Goal: Task Accomplishment & Management: Manage account settings

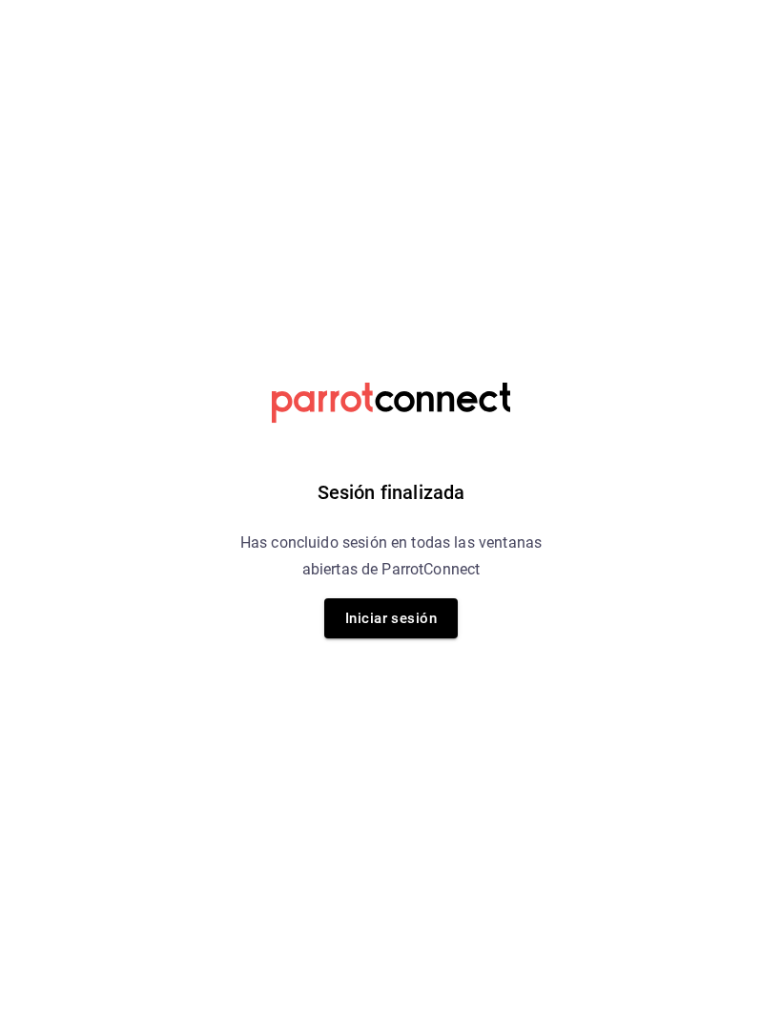
click at [389, 593] on div "Sesión finalizada Has concluido sesión en todas las ventanas abiertas de Parrot…" at bounding box center [392, 510] width 482 height 1021
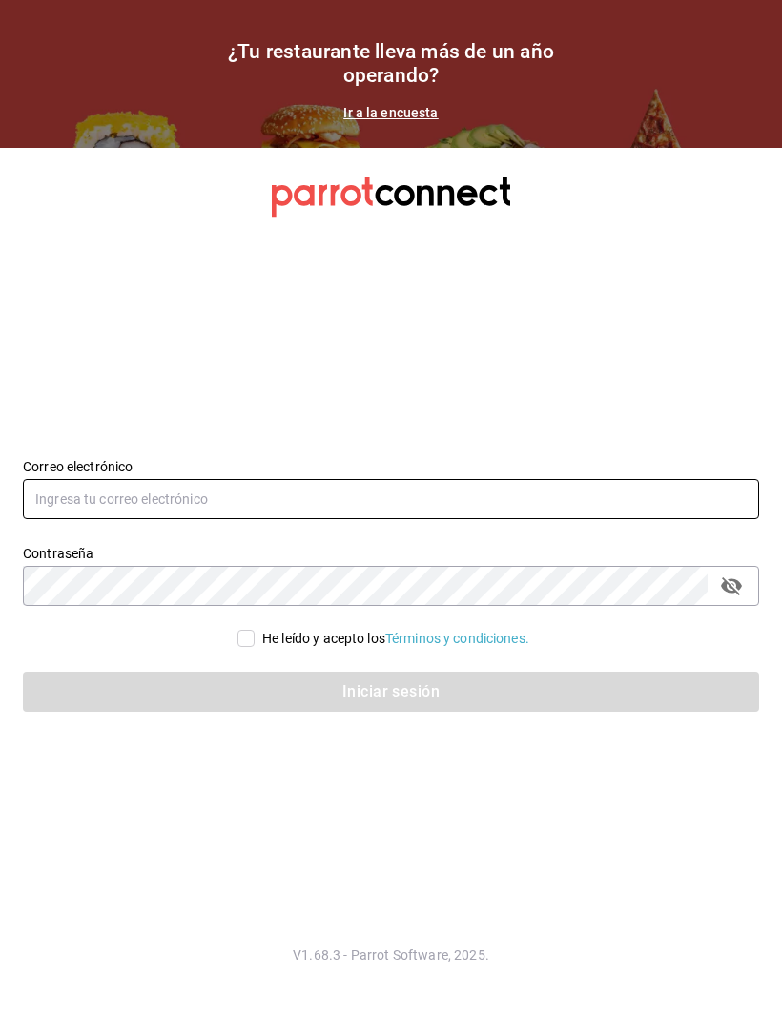
click at [96, 519] on input "text" at bounding box center [391, 499] width 736 height 40
type input "[EMAIL_ADDRESS][DOMAIN_NAME]"
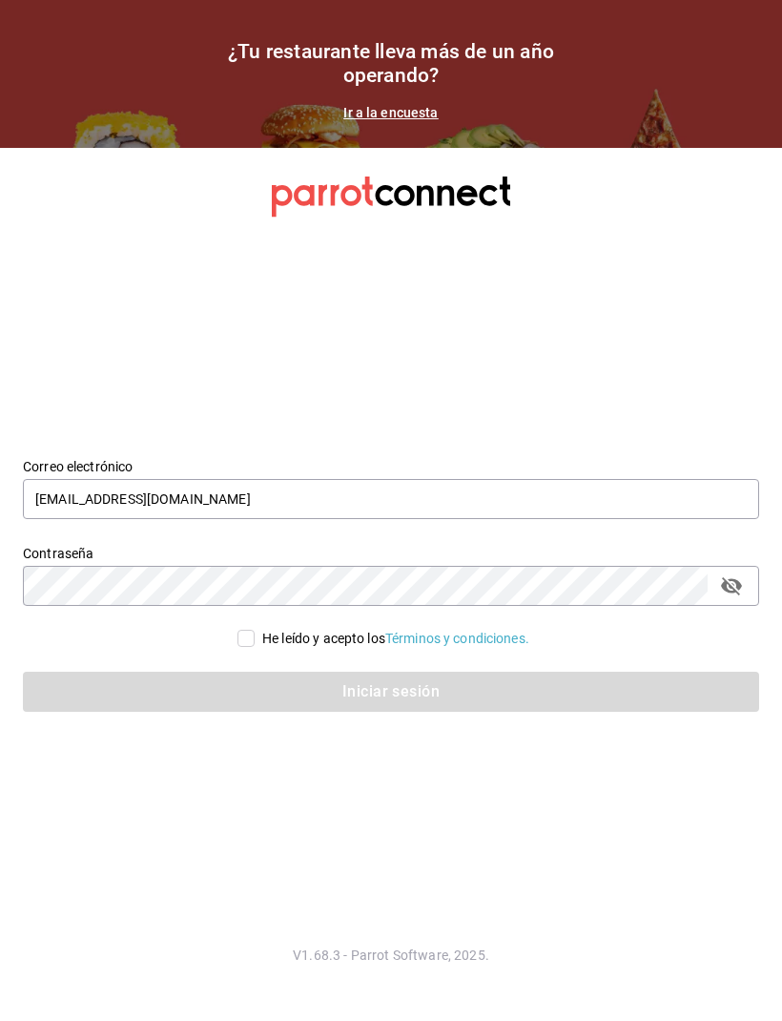
click at [249, 647] on input "He leído y acepto los Términos y condiciones." at bounding box center [246, 638] width 17 height 17
checkbox input "true"
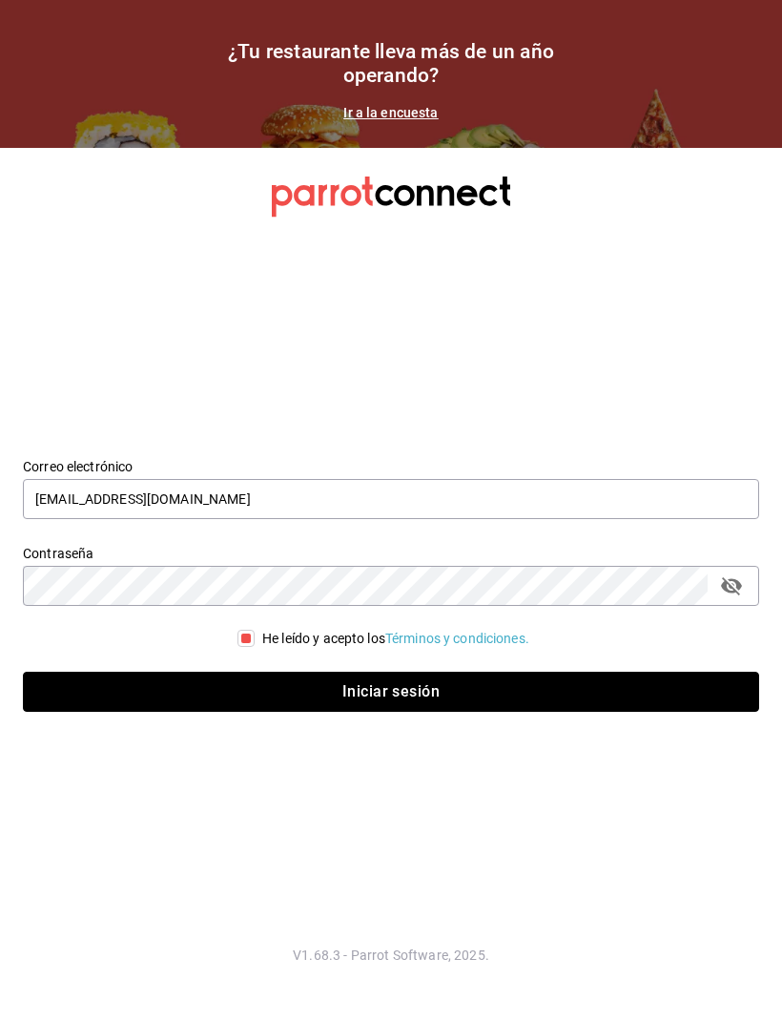
click at [391, 712] on button "Iniciar sesión" at bounding box center [391, 692] width 736 height 40
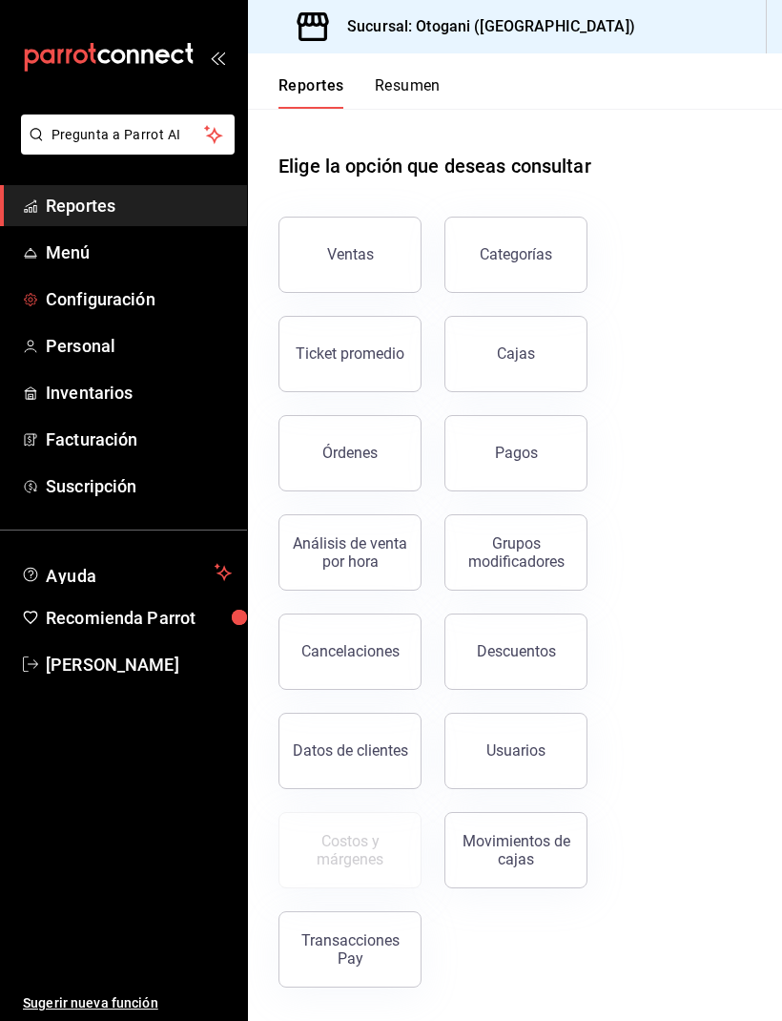
click at [122, 300] on span "Configuración" at bounding box center [139, 299] width 186 height 26
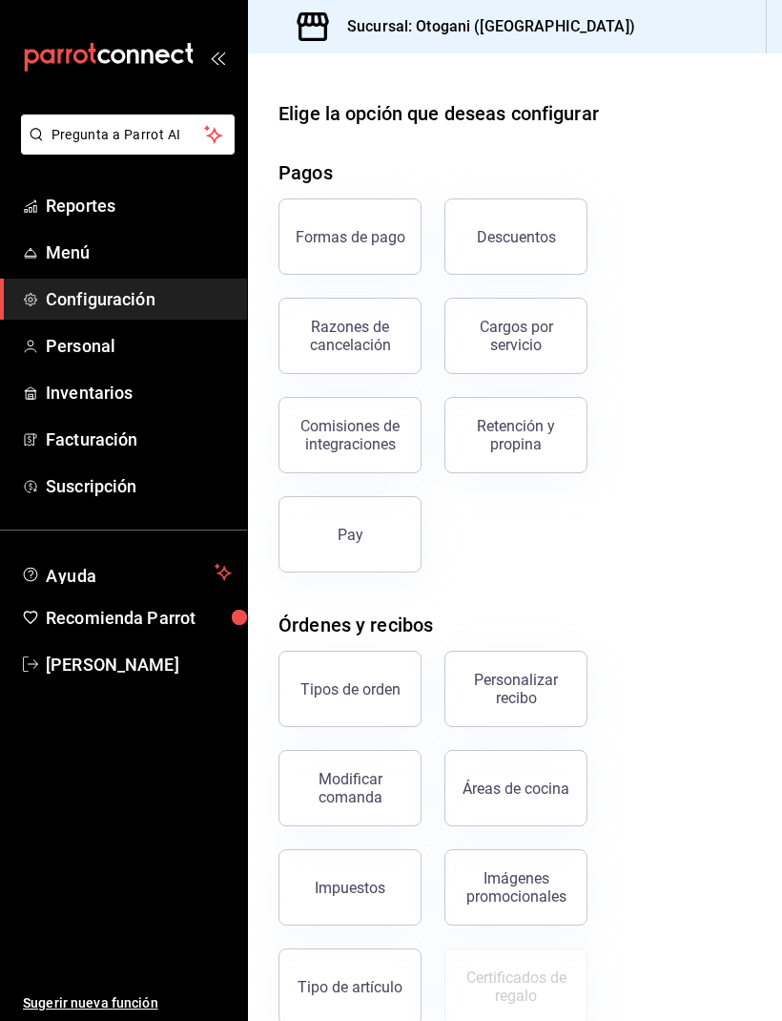
click at [513, 667] on button "Personalizar recibo" at bounding box center [516, 689] width 143 height 76
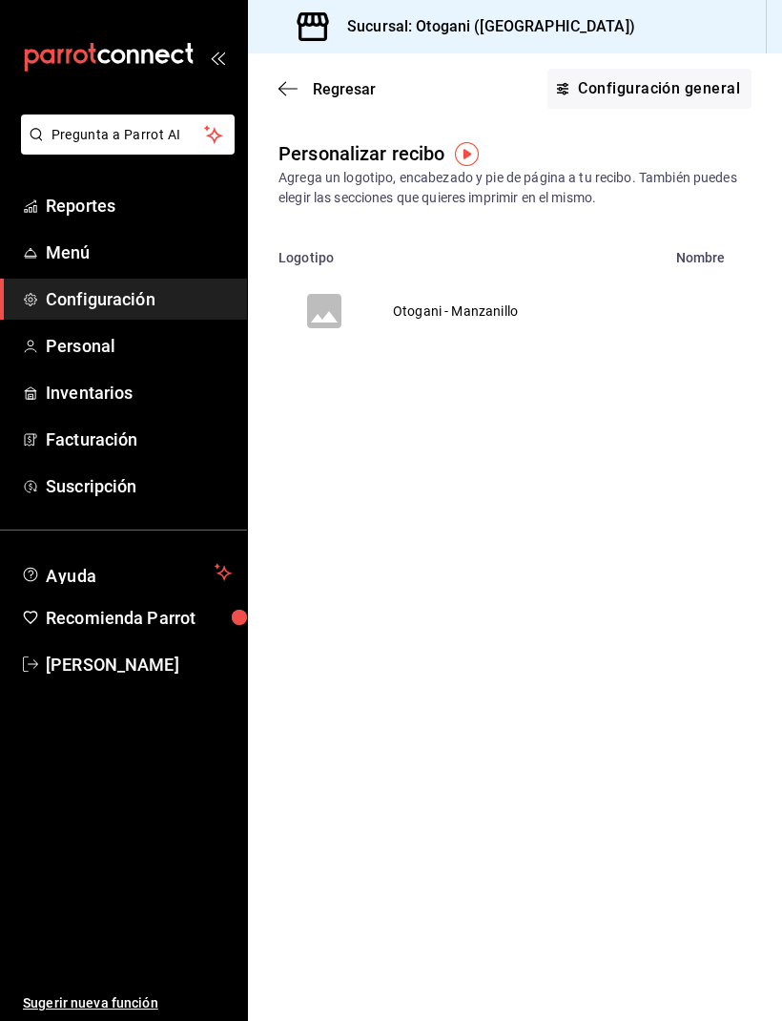
click at [473, 301] on td "Otogani - Manzanillo" at bounding box center [455, 311] width 171 height 92
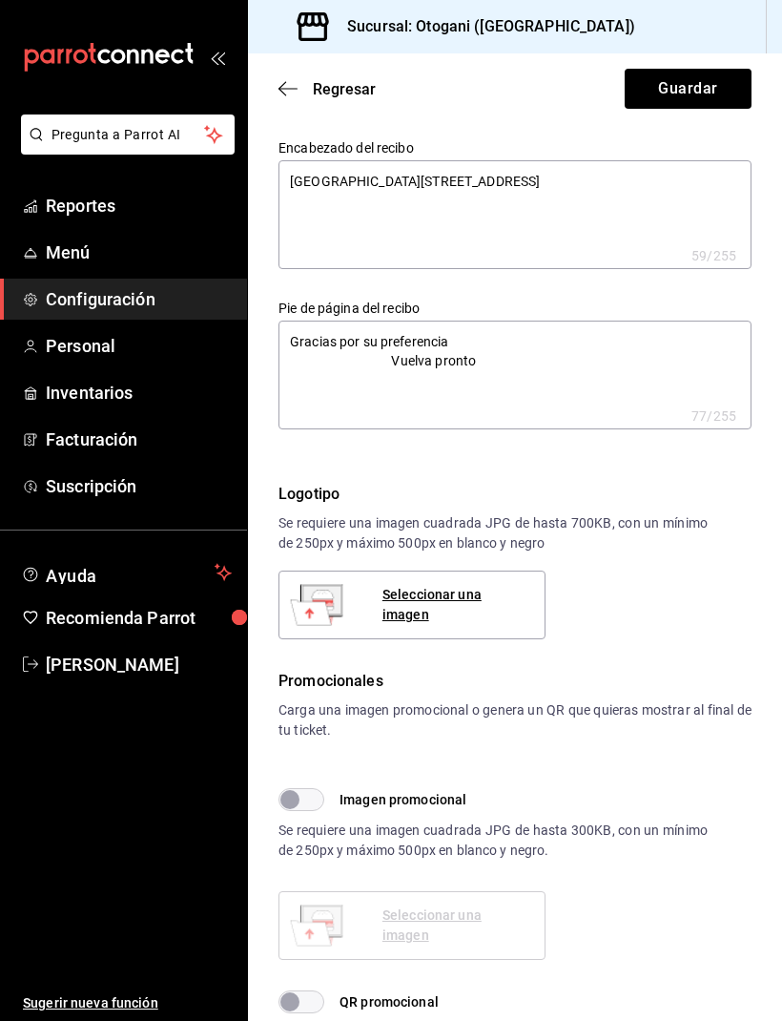
type textarea "x"
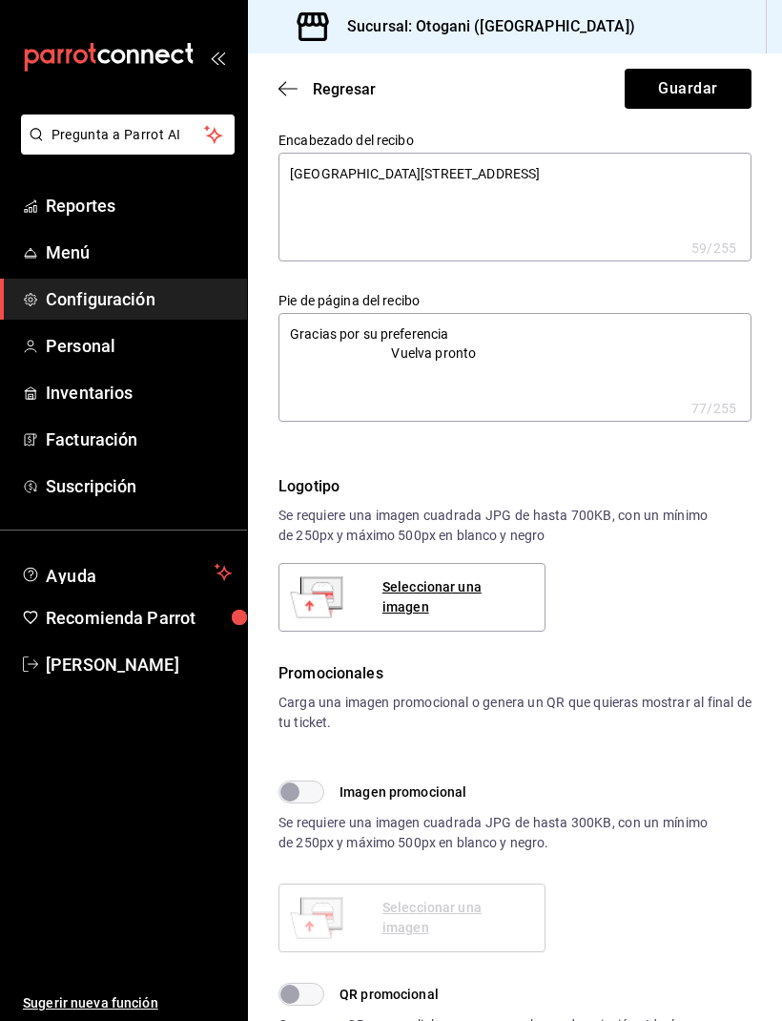
scroll to position [7, 0]
click at [300, 165] on textarea "CLEMSA Plaza coral 2168 Local 19" at bounding box center [515, 208] width 473 height 109
type textarea "x"
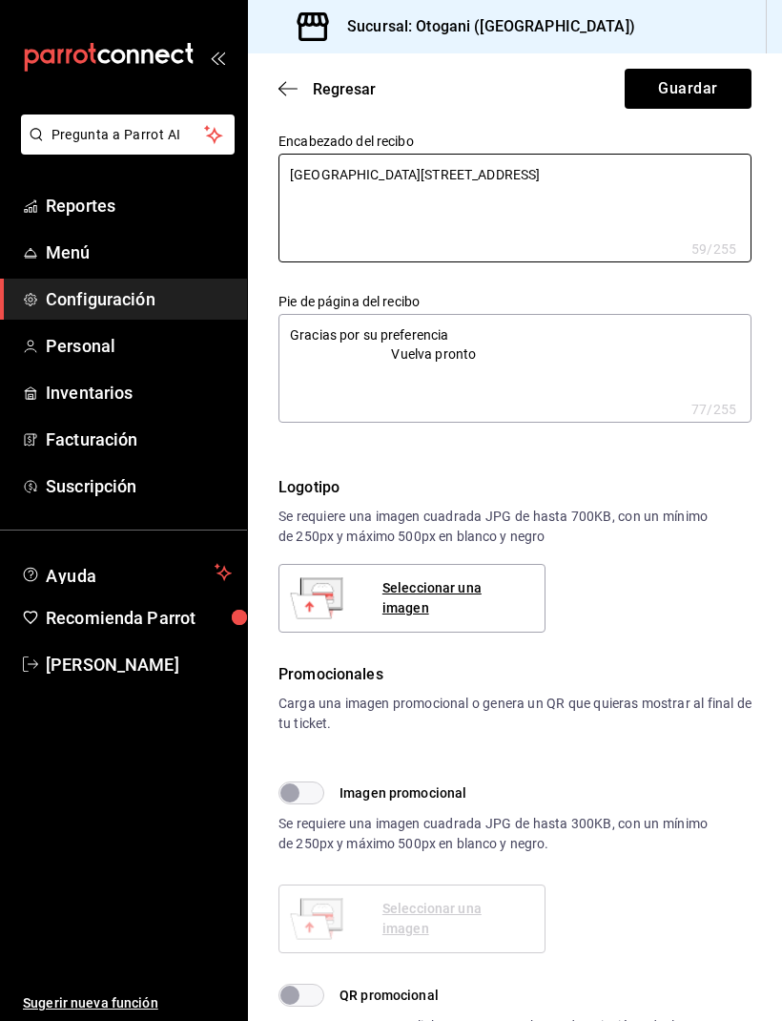
type textarea "CLEMSA Plaza coral 2168 Local 19"
type textarea "x"
type textarea "CLEMSA Plaza coral 2168 Local 19"
type textarea "x"
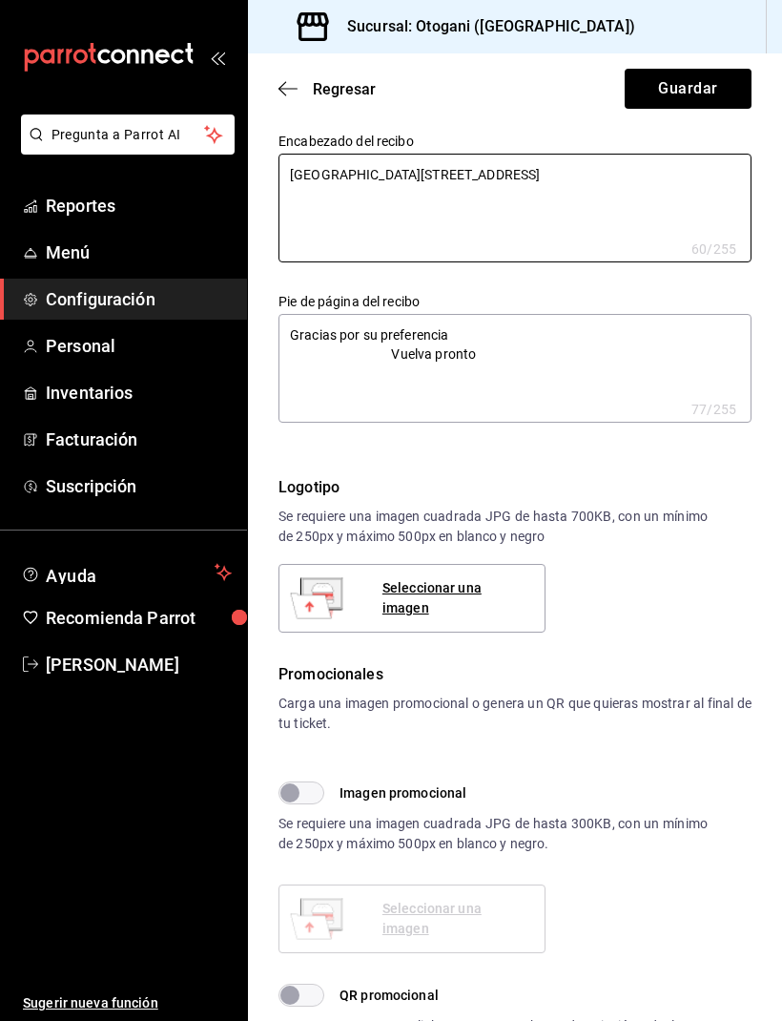
type textarea "x"
type textarea "CLEMSA Plaza coral 2168 Local 19"
type textarea "x"
type textarea "CLEMSA Plaza coral 2168 Local 19"
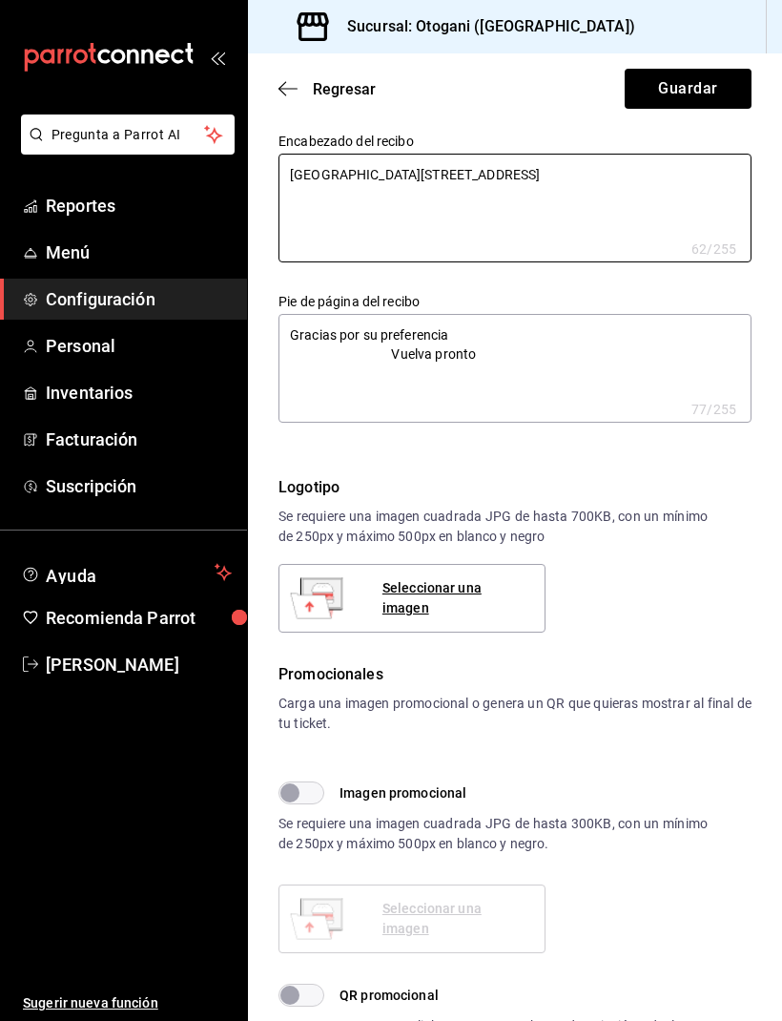
type textarea "x"
type textarea "CLEMSA Plaza coral 2168 Local 19"
type textarea "x"
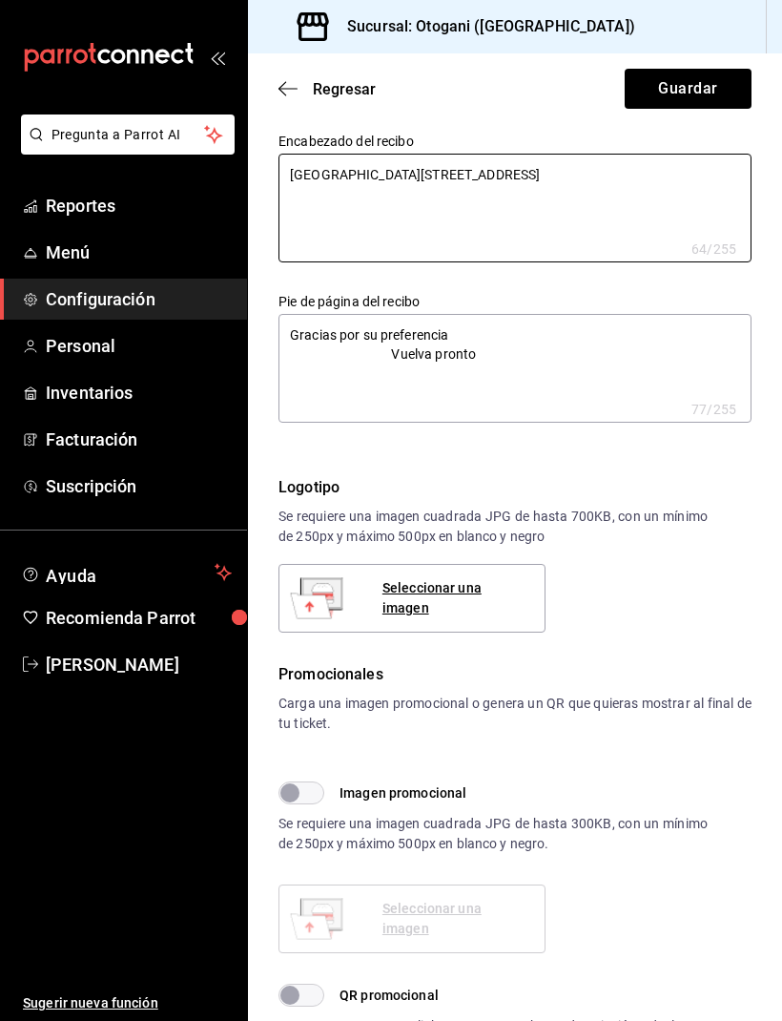
type textarea "CLEMSA Plaza coral 2168 Local 19"
type textarea "x"
type textarea "CLEMSA Plaza coral 2168 Local 19"
type textarea "x"
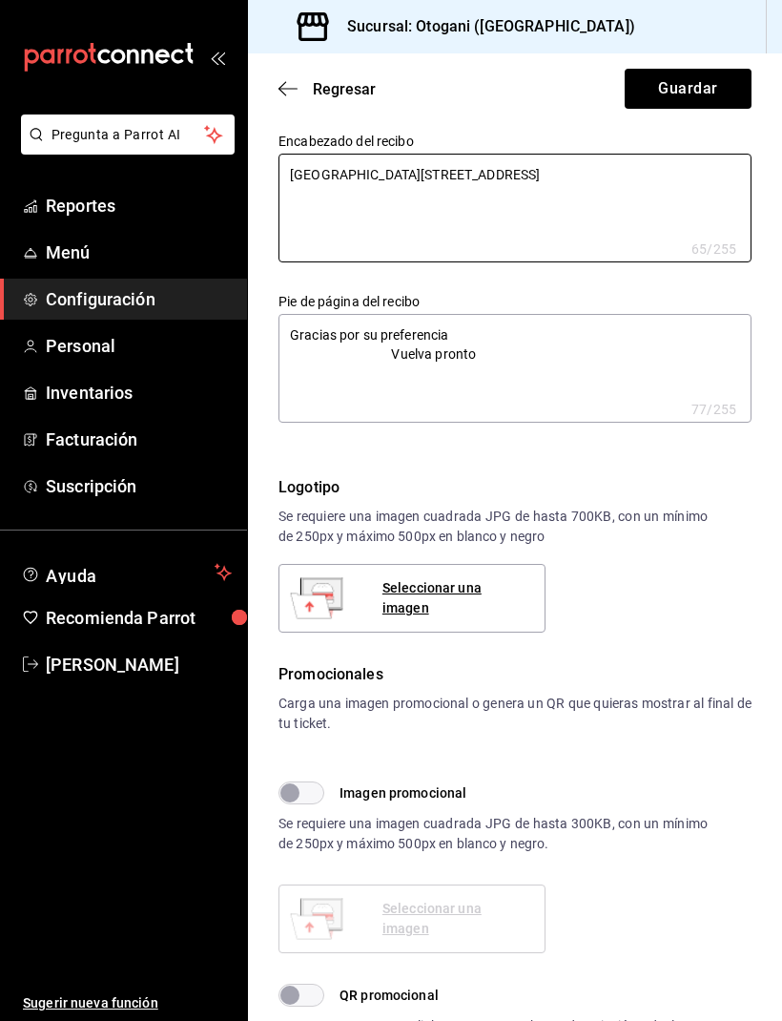
type textarea "x"
type textarea "CLEMSA Plaza coral 2168 Local 19"
type textarea "x"
type textarea "CLEMSA Plaza coral 2168 Local 19"
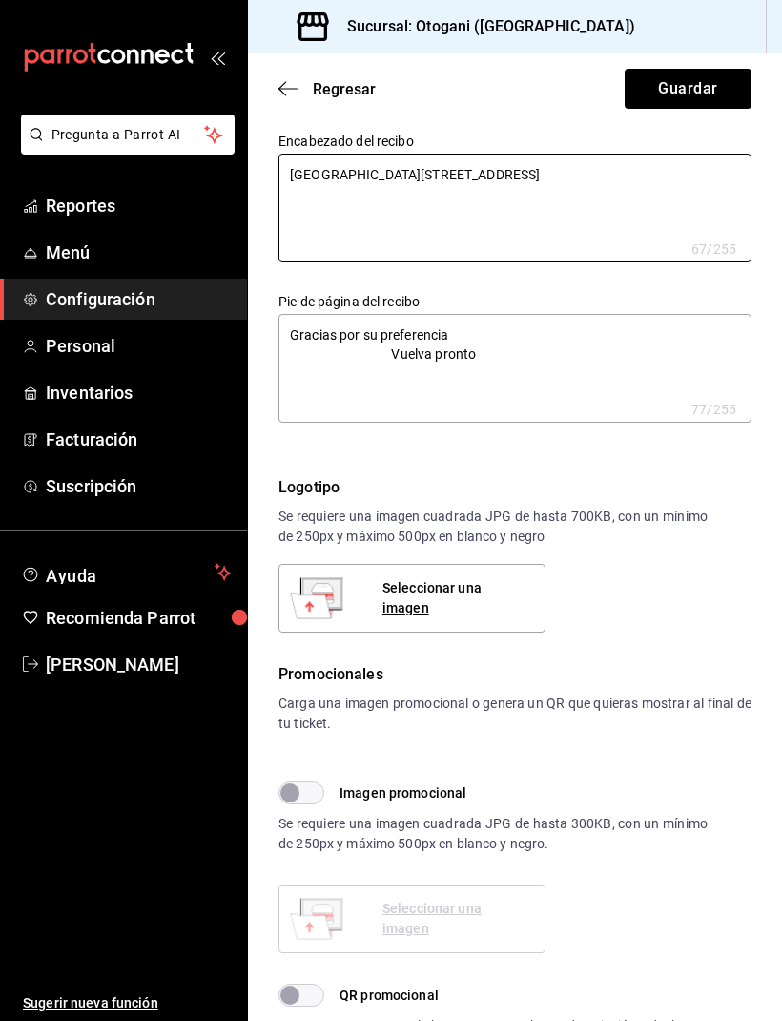
type textarea "x"
type textarea "CLEMSA Plaza coral 2168 Local 19"
type textarea "x"
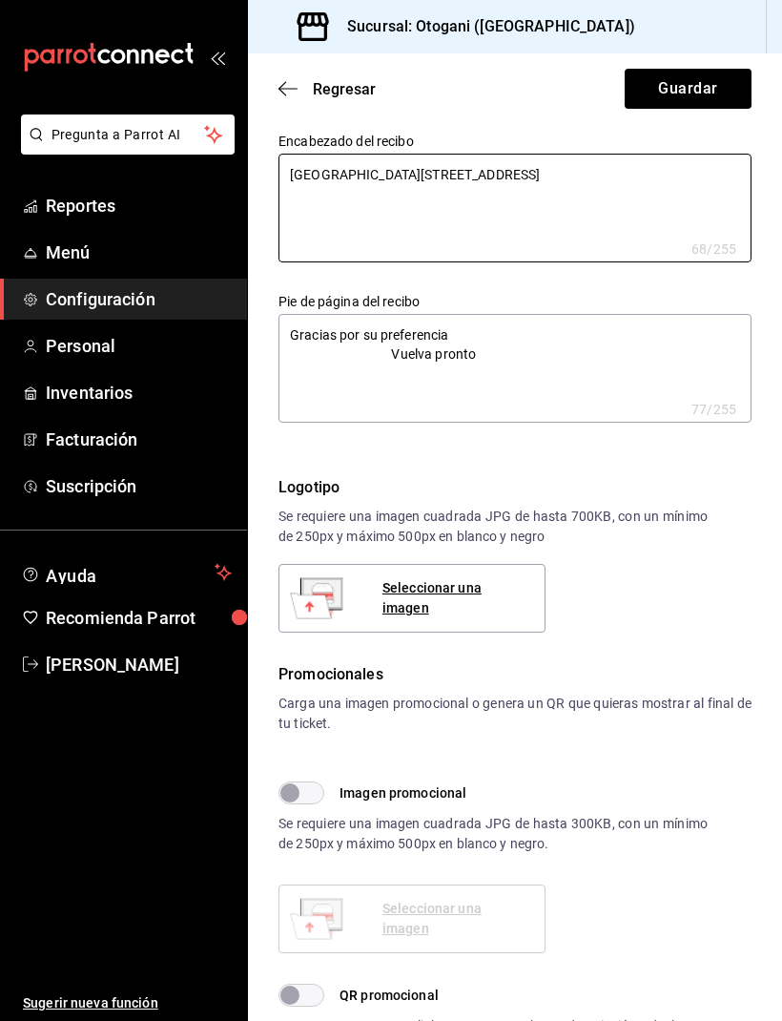
type textarea "CLEMSA Plaza coral 2168 Local 19"
type textarea "x"
type textarea "CLEMSA Plaza coral 2168 Local 19"
type textarea "x"
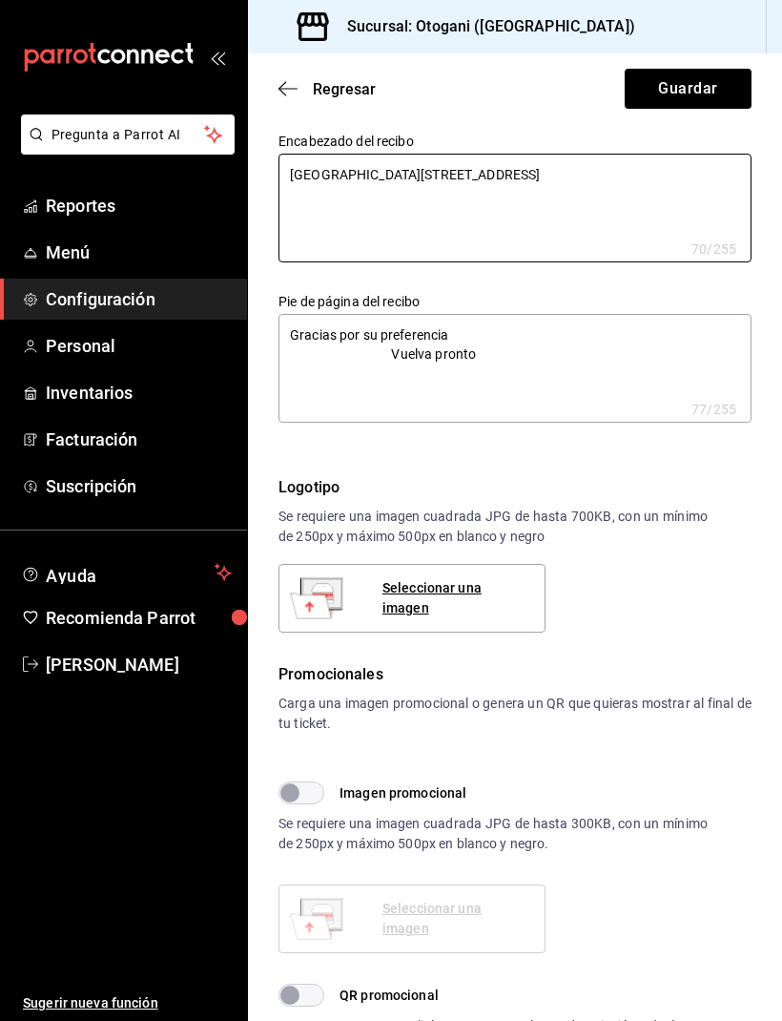
type textarea "x"
type textarea "CLEMSA Plaza coral 2168 Local 19"
type textarea "x"
type textarea "CLEMSA Plaza coral 2168 Local 19"
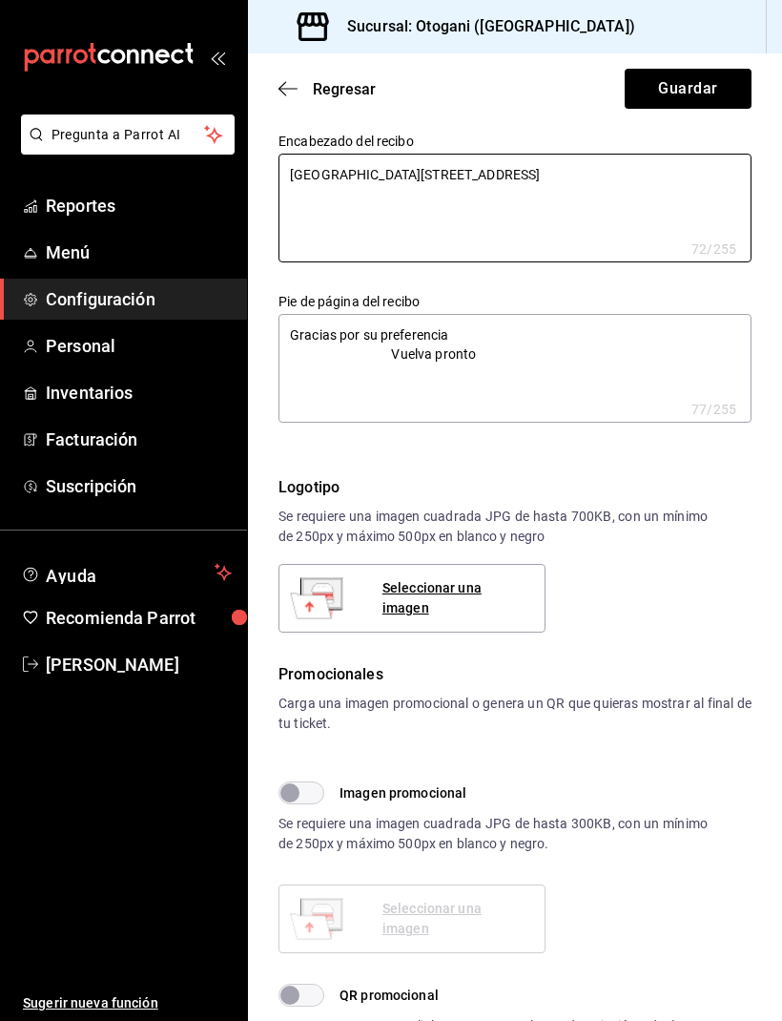
type textarea "x"
type textarea "CLEMSA Plaza coral 2168 Local 19"
type textarea "x"
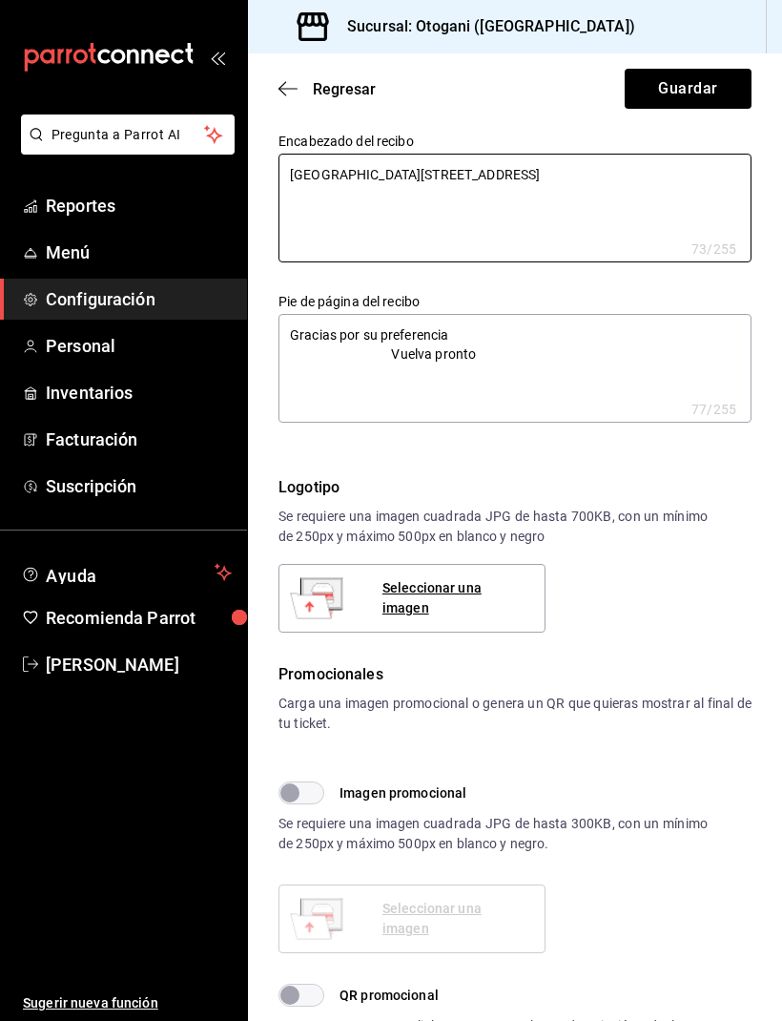
type textarea "CLEMSA Plaza coral 2168 Local 19"
type textarea "x"
type textarea "CLEMSA Plaza coral 2168 Local 19"
type textarea "x"
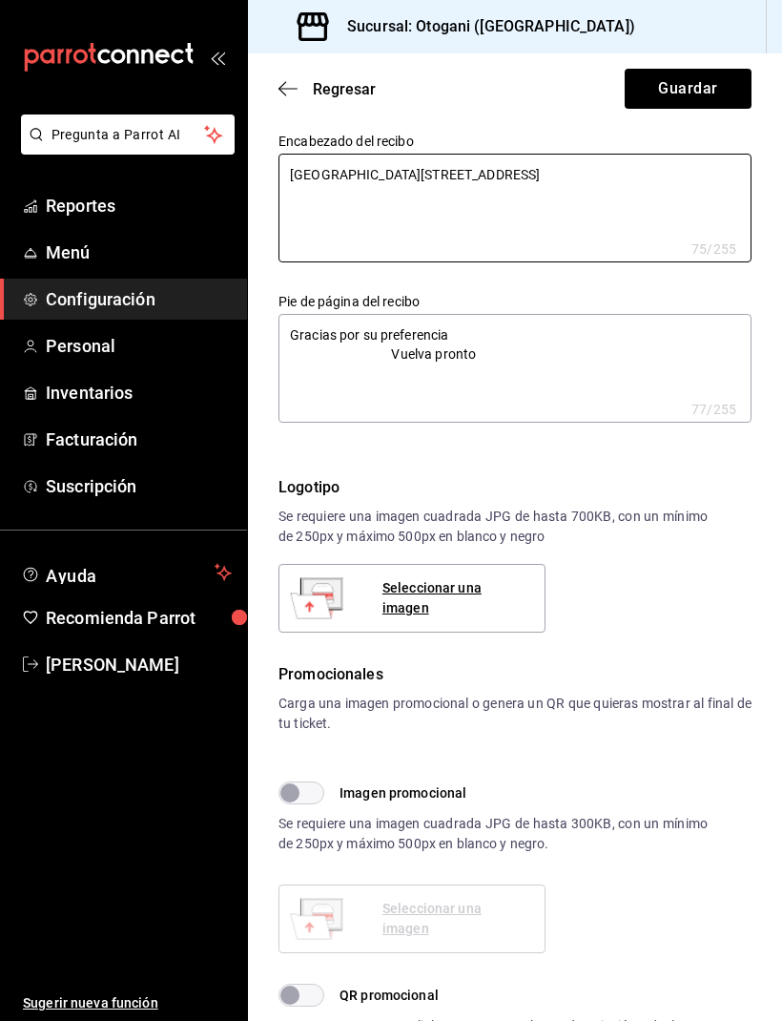
type textarea "x"
type textarea "CLEMSA Plaza coral 2168 Local 19"
type textarea "x"
type textarea "CLEMSA Plaza coral 2168 Local 19"
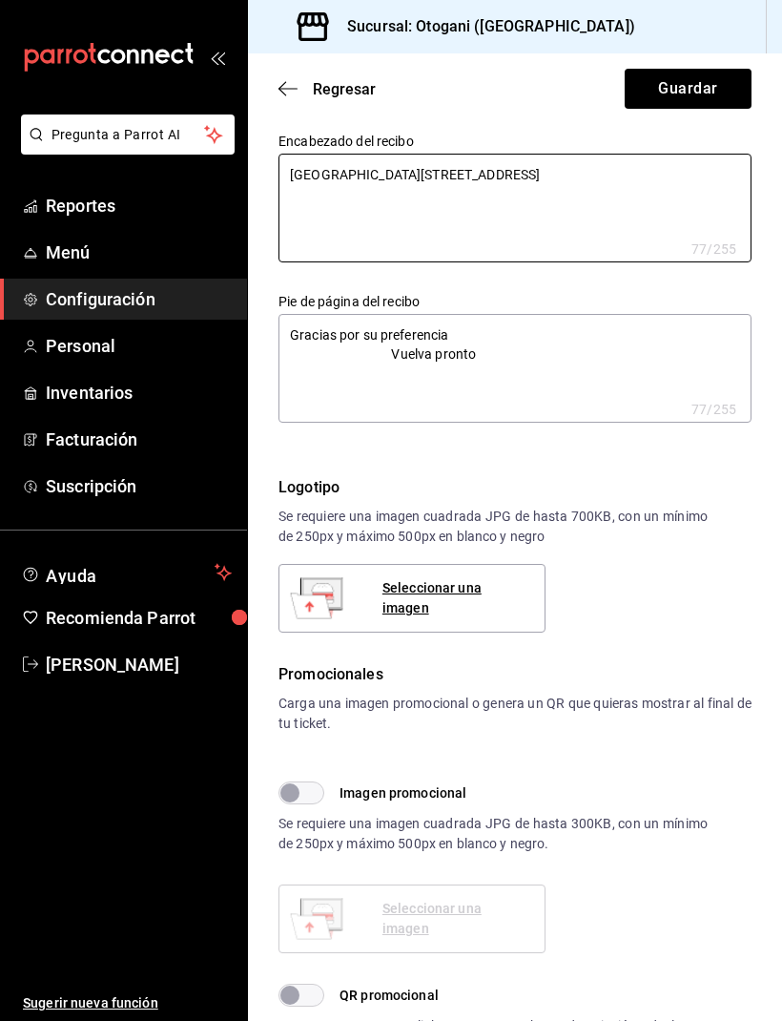
type textarea "x"
type textarea "CLEMSA Plaza coral 2168 Local 19"
type textarea "x"
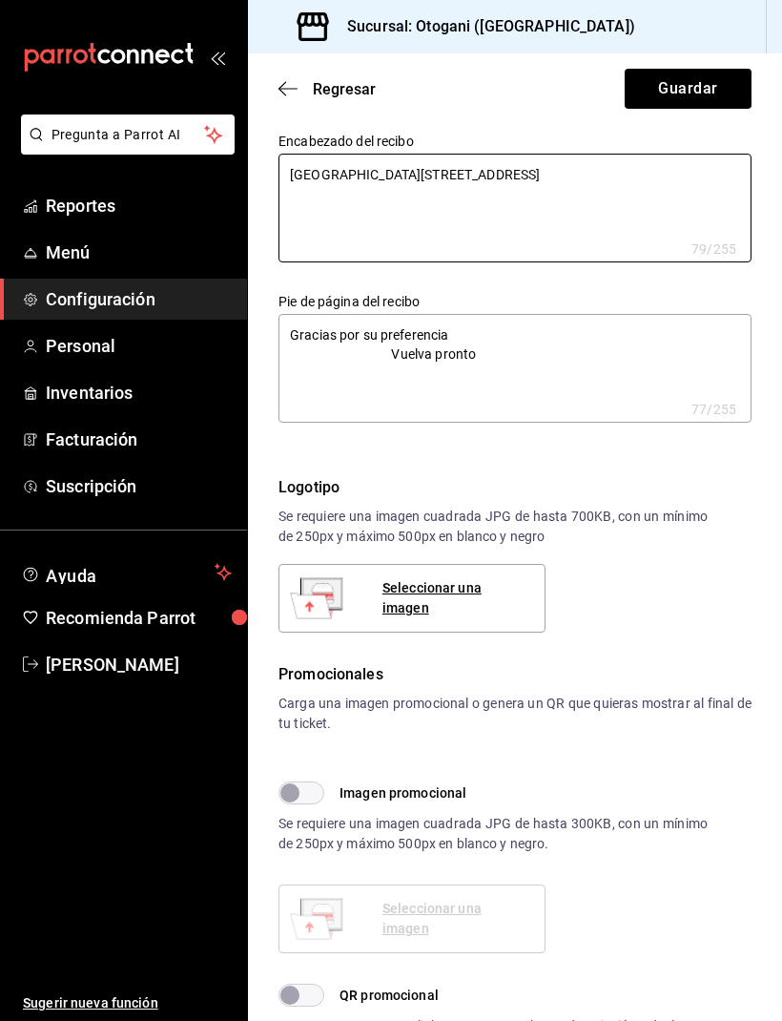
type textarea "CLEMSA Plaza coral 2168 Local 19"
type textarea "x"
type textarea "CLEMSA Plaza coral 2168 Local 19"
type textarea "x"
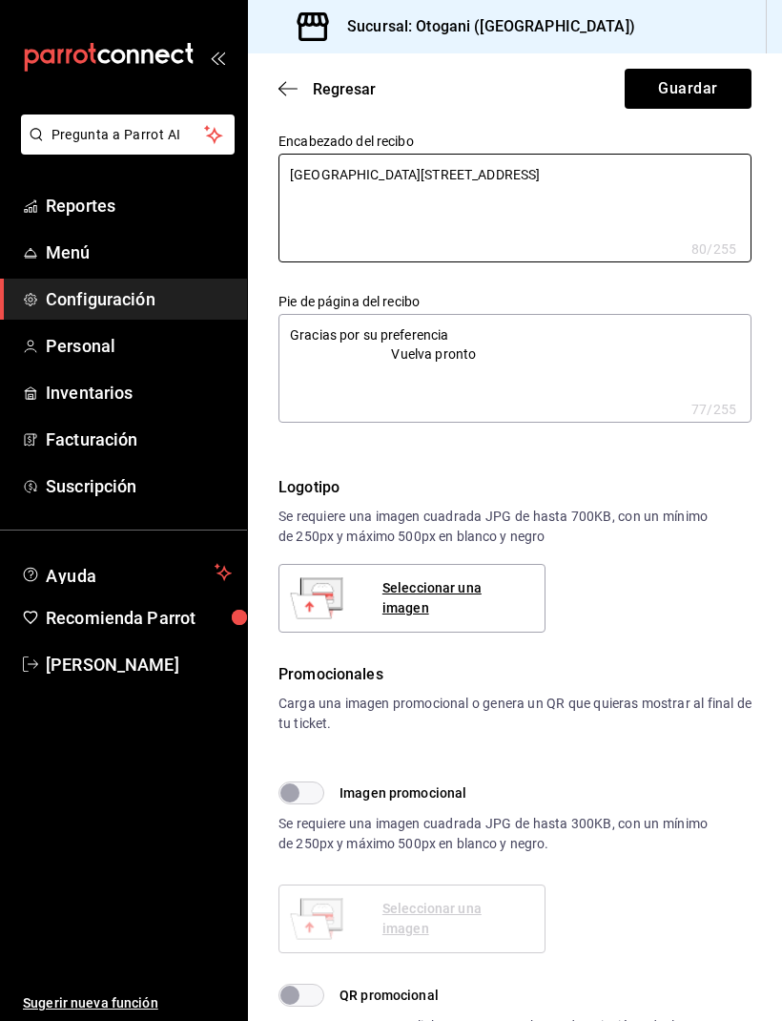
type textarea "x"
type textarea "CLEMSA Plaza coral 2168 Local 19"
type textarea "x"
type textarea "CLEMSA Plaza coral 2168 Local 19"
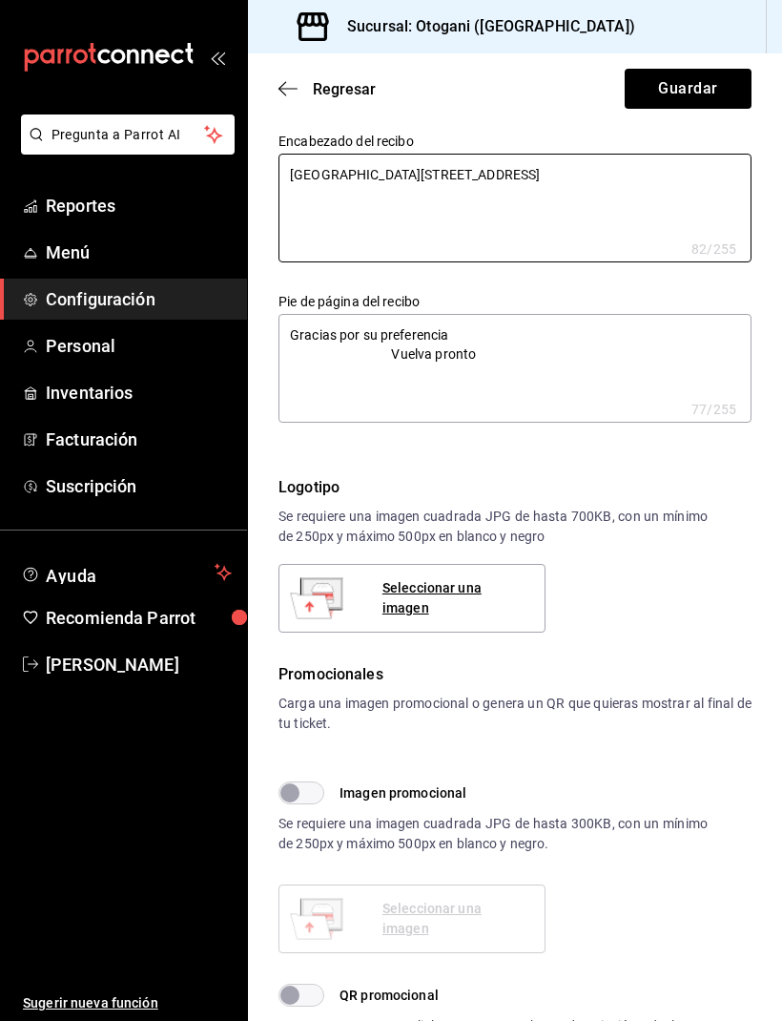
type textarea "x"
type textarea "CLEMSA Plaza coral 2168 Local 19"
type textarea "x"
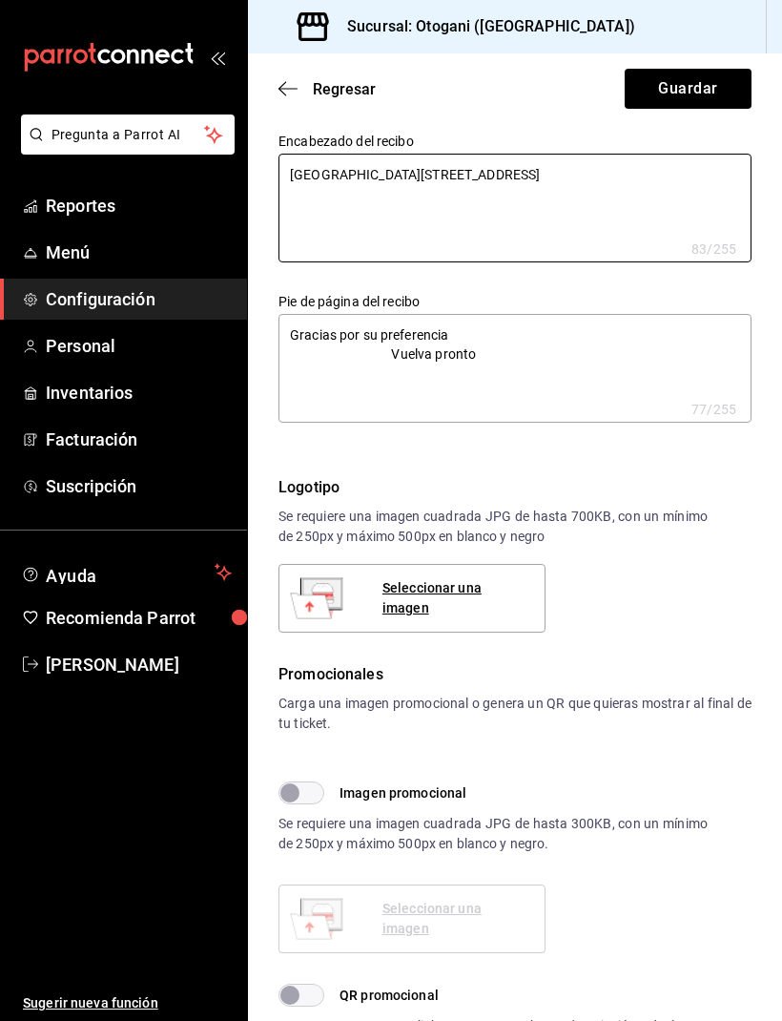
type textarea "CLEMSA Plaza coral 2168 Local 19"
type textarea "x"
type textarea "CLEMSA Plaza coral 2168 Local 19"
type textarea "x"
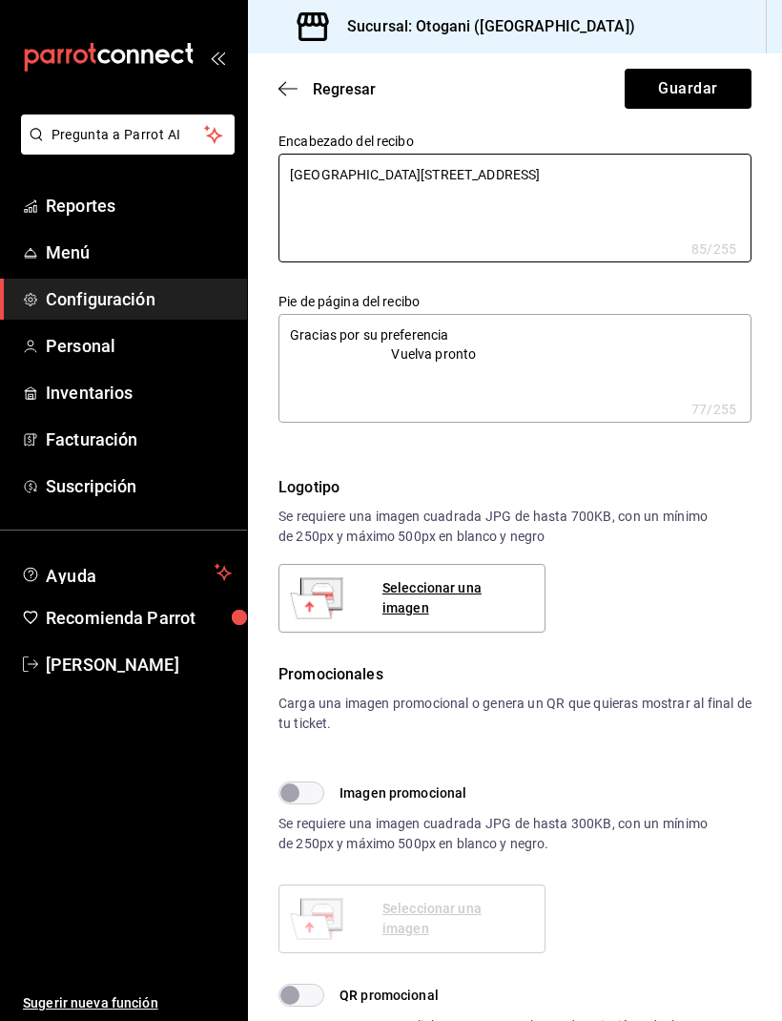
type textarea "x"
type textarea "CLEMSA Plaza coral 2168 Local 19"
type textarea "x"
type textarea "CLEMSA Plaza coral 2168 Local 19"
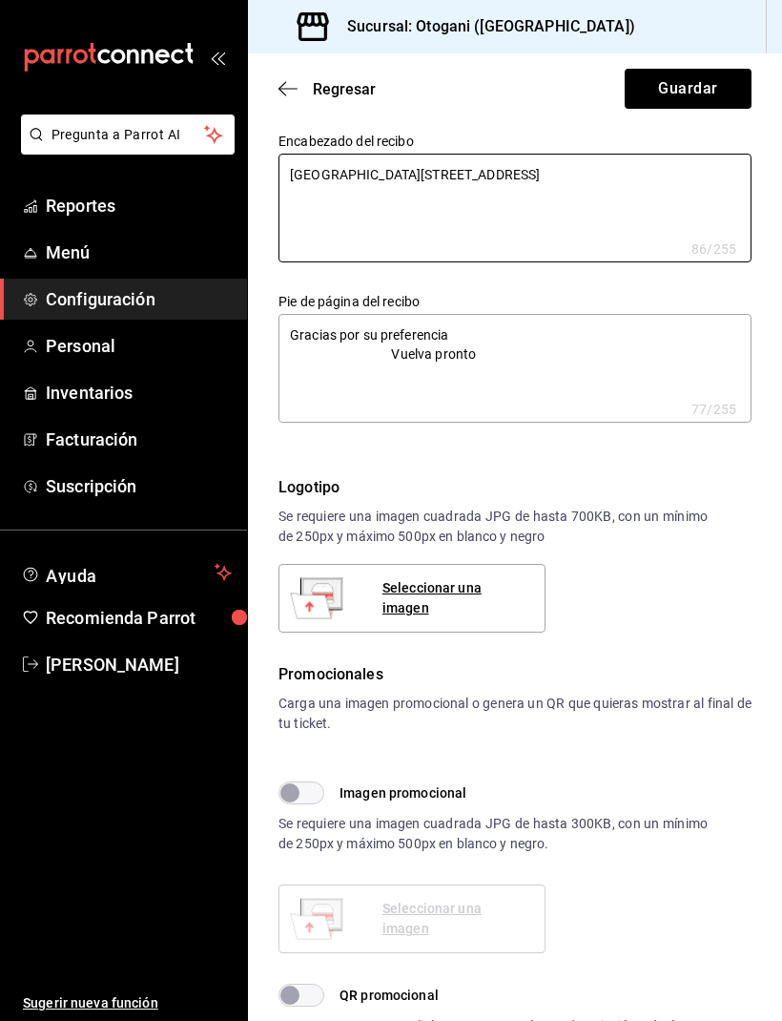
type textarea "x"
type textarea "CLEMSA Plaza coral 2168 Local 19"
type textarea "x"
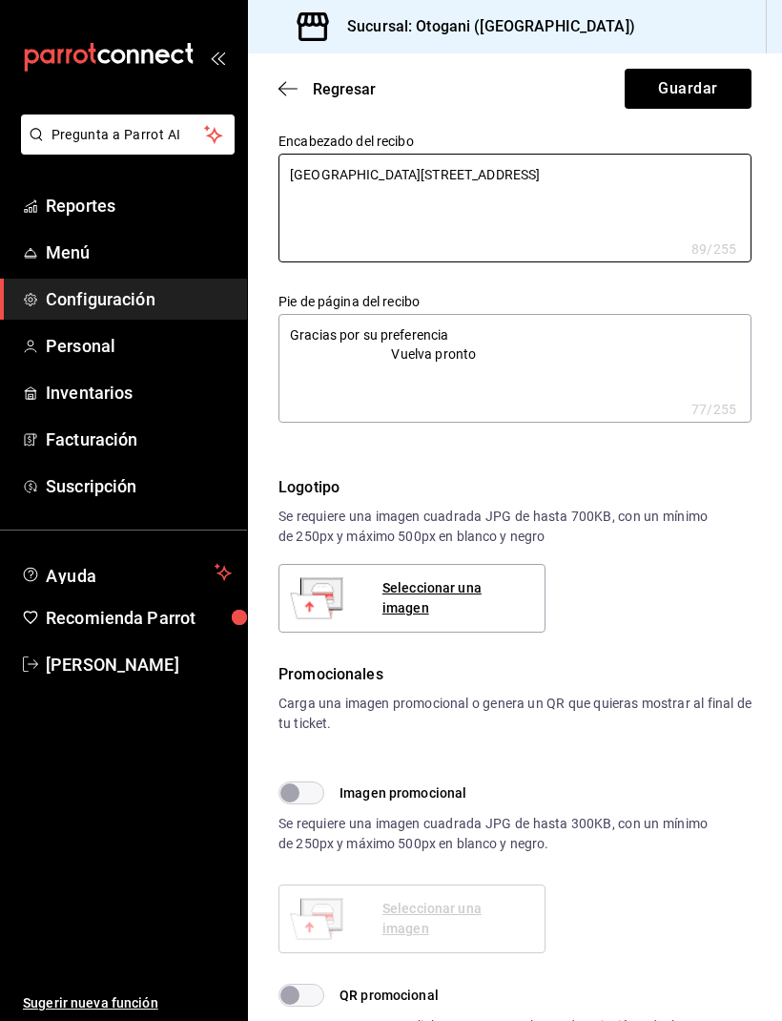
type textarea "CLEMSA Plaza coral 2168 Local 19"
type textarea "x"
type textarea "CLEMSA Plaza coral 2168 Local 19"
type textarea "x"
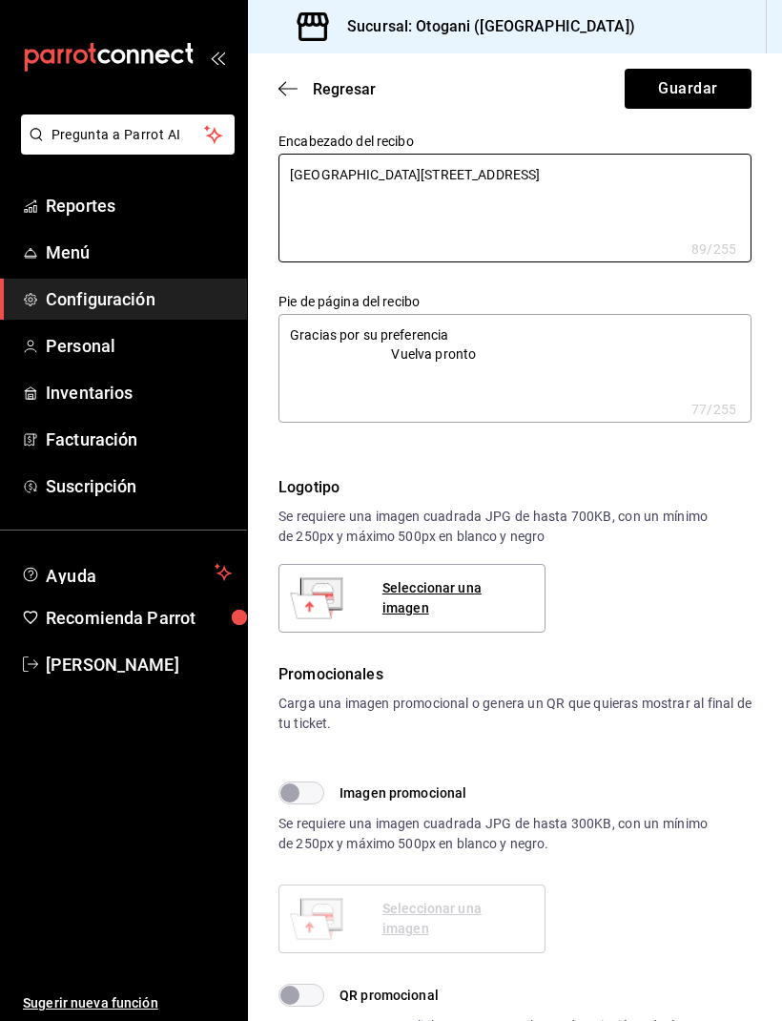
type textarea "x"
type textarea "CLEMSA Plaza coral 2168 Local 19"
type textarea "x"
type textarea "CLEMSA Plaza coral 2168 Local 19"
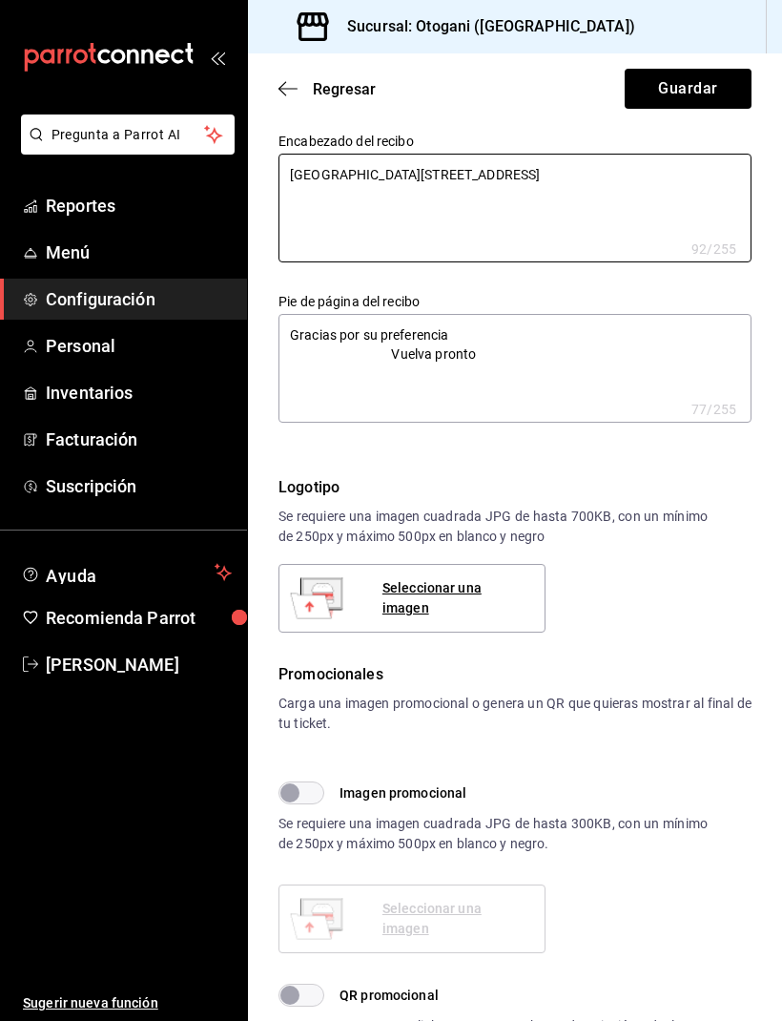
type textarea "x"
type textarea "CLEMSA Plaza coral 2168 Local 19"
type textarea "x"
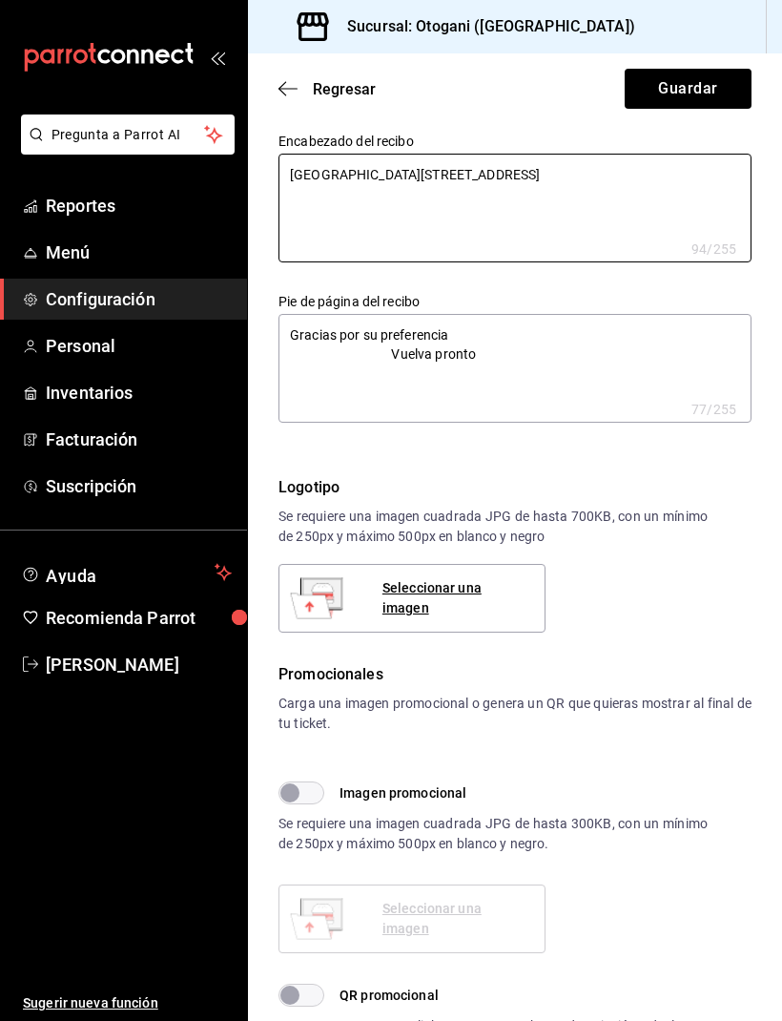
type textarea "CLEMSA Plaza coral 2168 Local 19"
type textarea "x"
type textarea "CLEMSA Plaza coral 2168 Local 19"
type textarea "x"
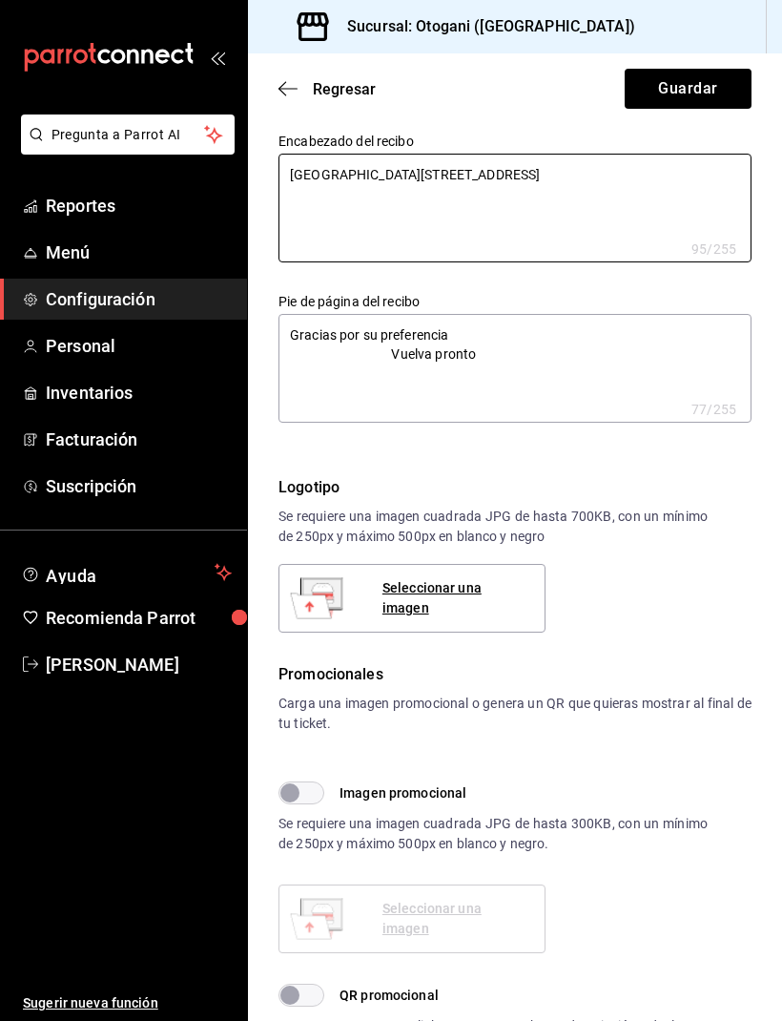
type textarea "x"
type textarea "CLEMSA Plaza coral 2168 Local 19"
click at [293, 334] on textarea "Gracias por su preferencia Vuelva pronto" at bounding box center [515, 368] width 473 height 109
type textarea "x"
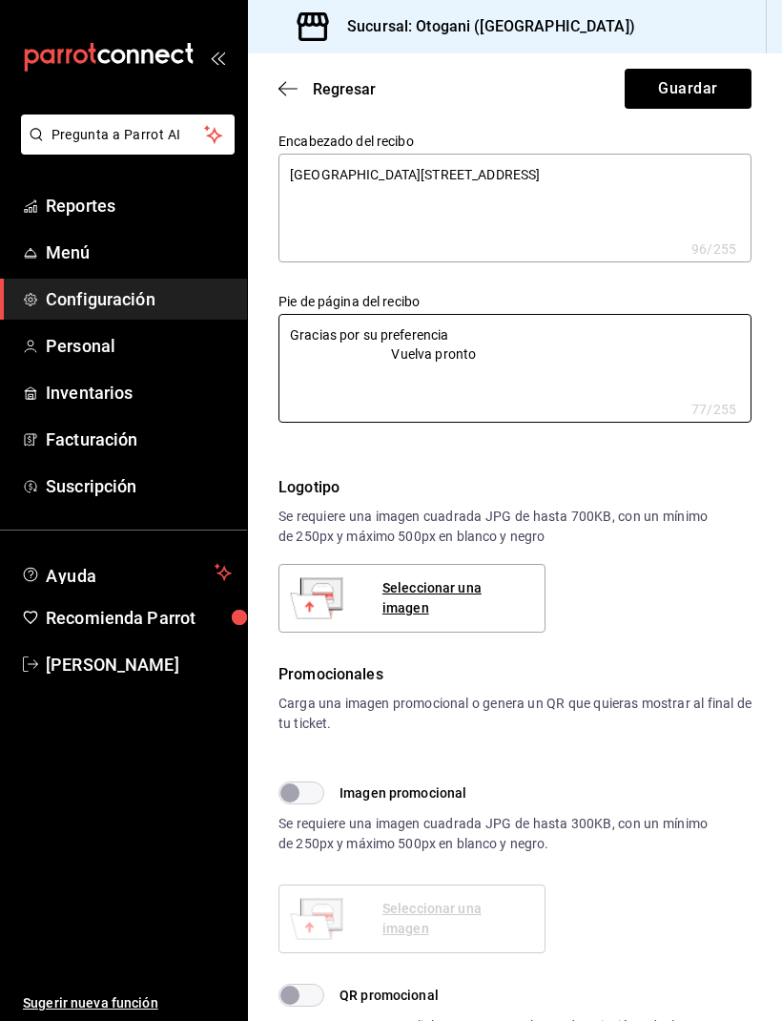
type textarea "x"
type textarea "Gracias por su preferencia Vuelva pronto"
type textarea "x"
type textarea "Gracias por su preferencia Vuelva pronto"
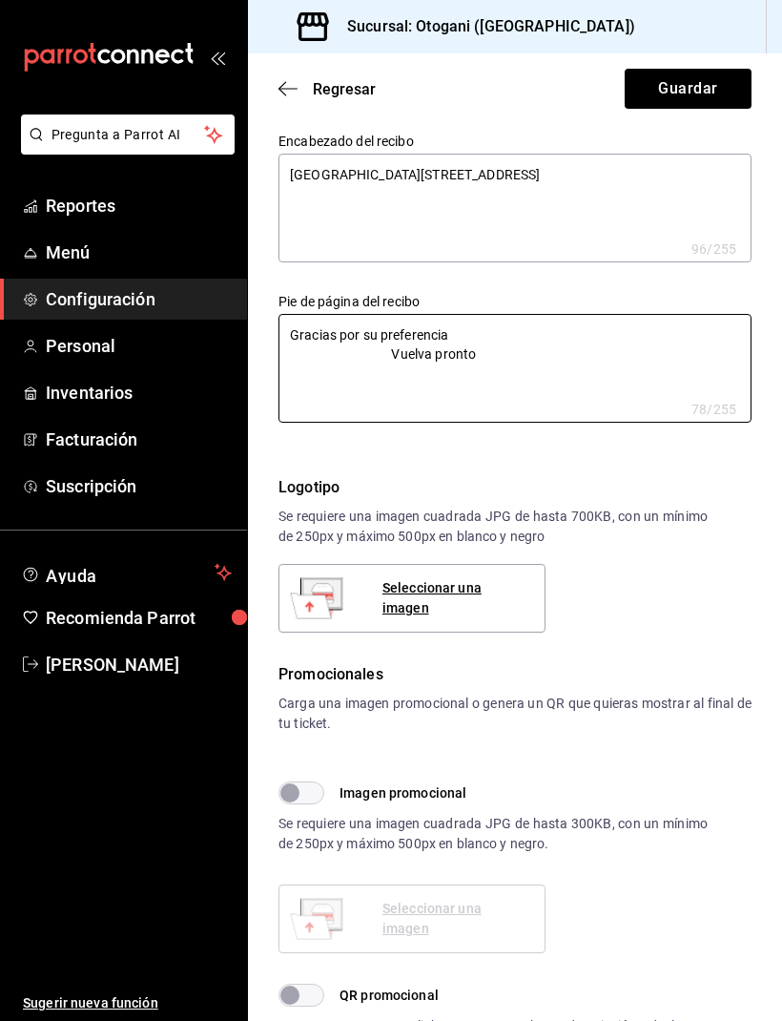
type textarea "x"
type textarea "Gracias por su preferencia Vuelva pronto"
type textarea "x"
type textarea "Gracias por su preferencia Vuelva pronto"
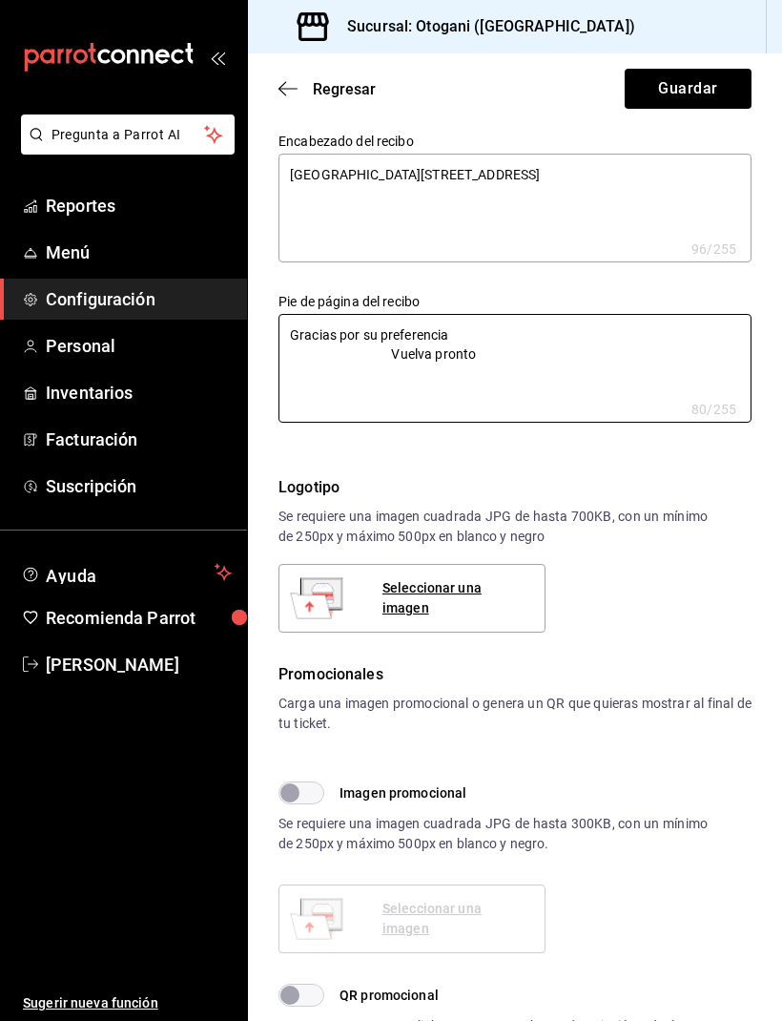
type textarea "x"
type textarea "Gracias por su preferencia Vuelva pronto"
type textarea "x"
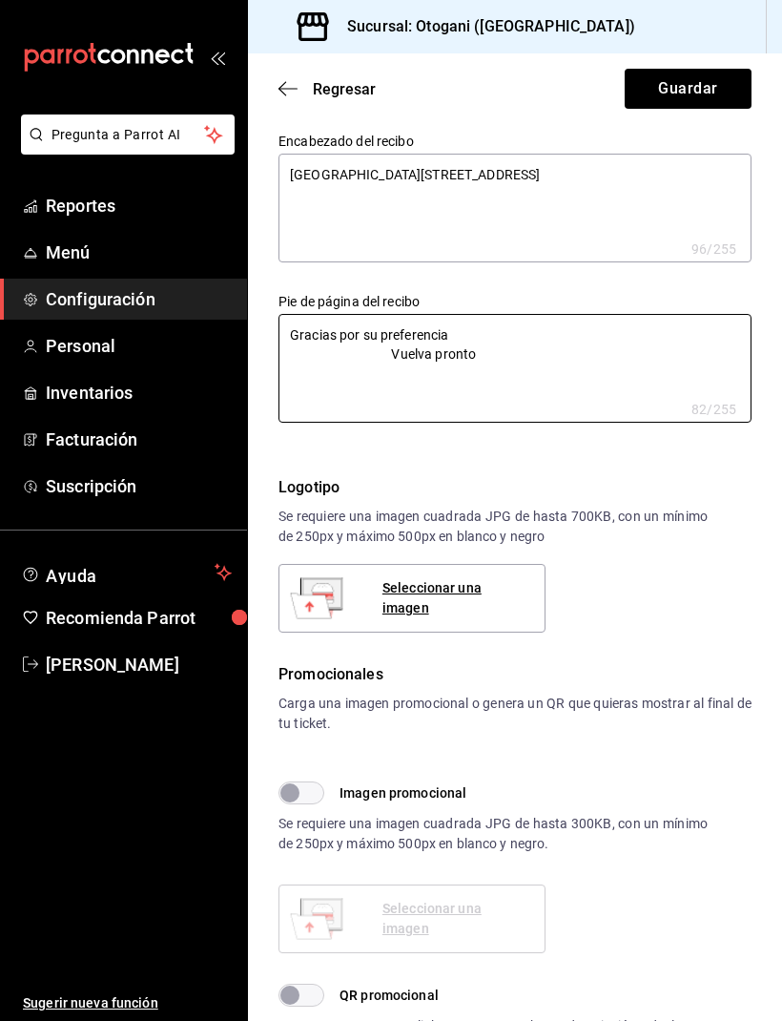
type textarea "Gracias por su preferencia Vuelva pronto"
type textarea "x"
type textarea "Gracias por su preferencia Vuelva pronto"
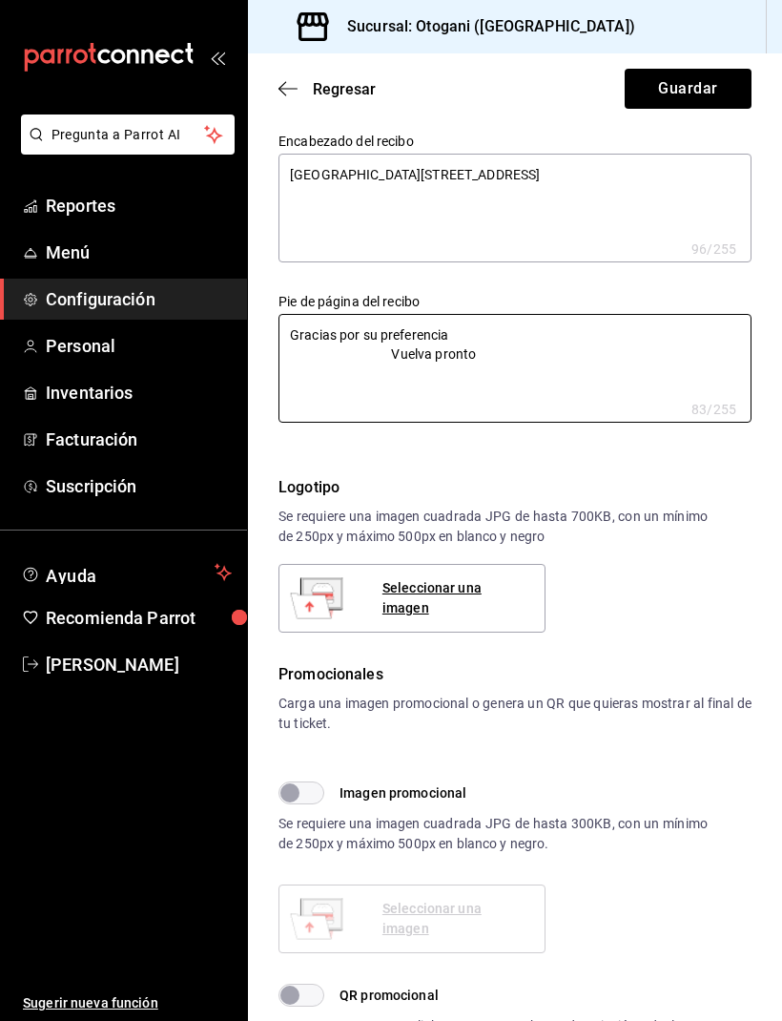
type textarea "x"
type textarea "Gracias por su preferencia Vuelva pronto"
type textarea "x"
type textarea "Gracias por su preferencia Vuelva pronto"
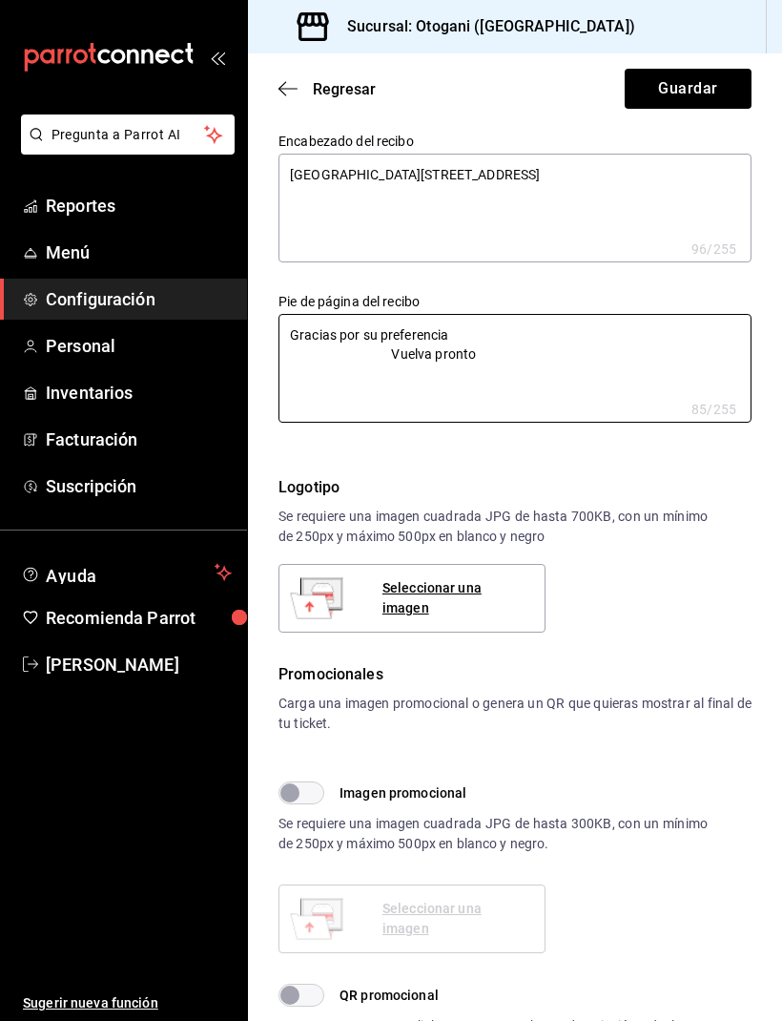
type textarea "x"
type textarea "Gracias por su preferencia Vuelva pronto"
type textarea "x"
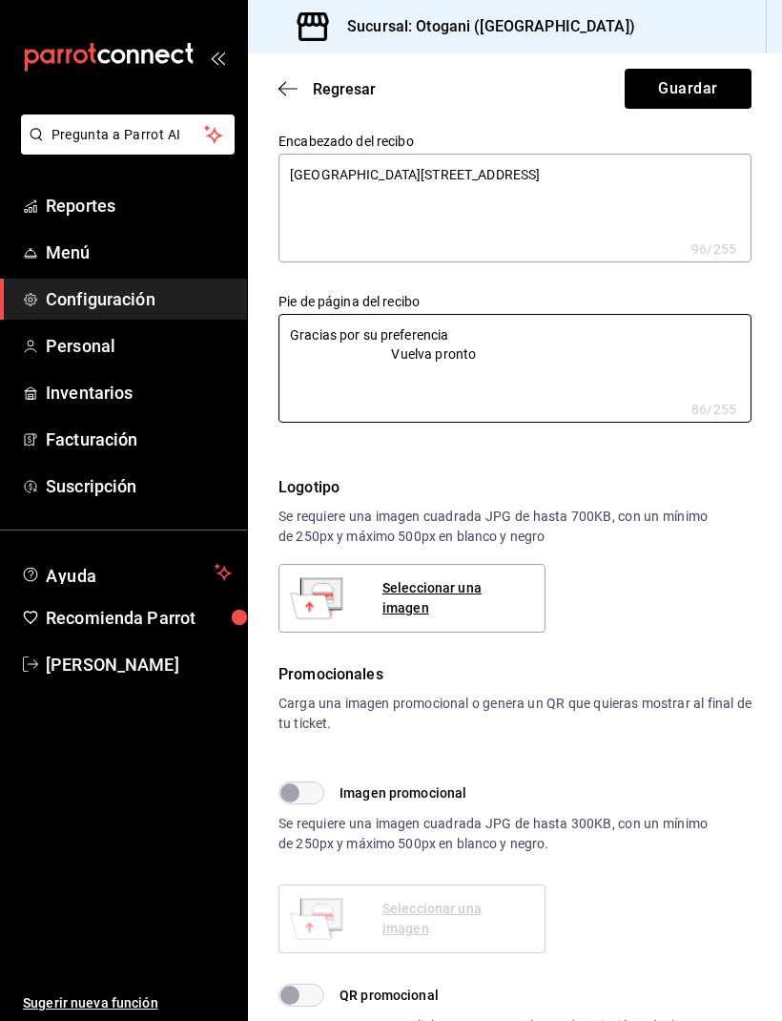
type textarea "Gracias por su preferencia Vuelva pronto"
type textarea "x"
type textarea "Gracias por su preferencia Vuelva pronto"
type textarea "x"
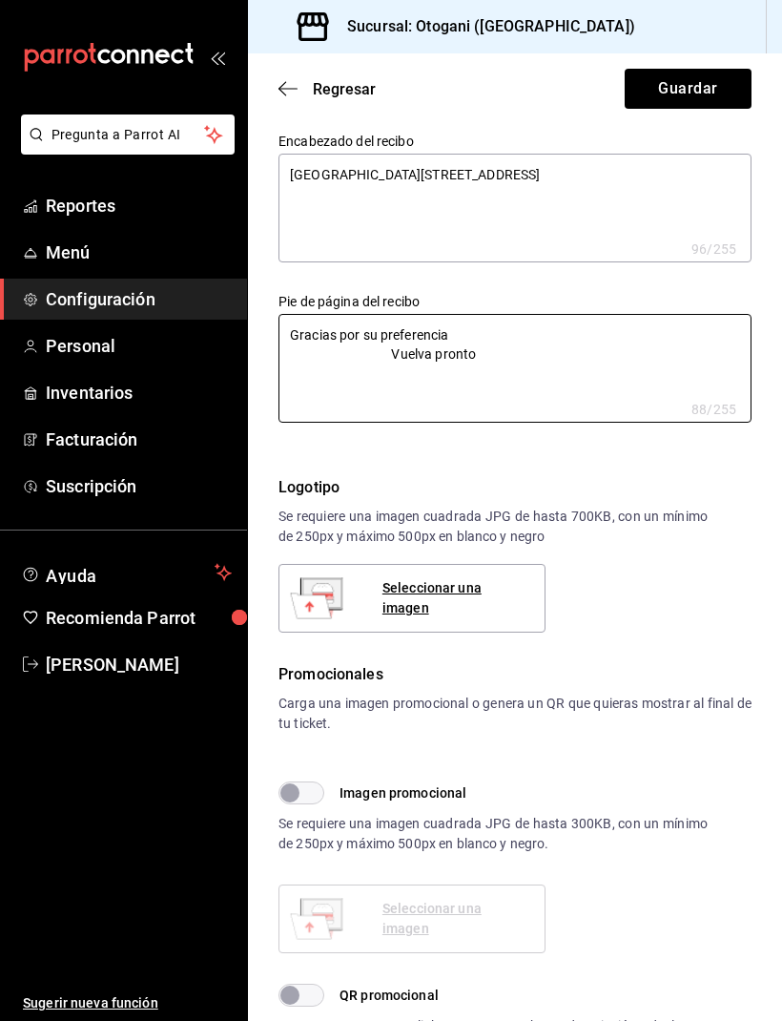
type textarea "x"
type textarea "Gracias por su preferencia Vuelva pronto"
type textarea "x"
type textarea "Gracias por su preferencia Vuelva pronto"
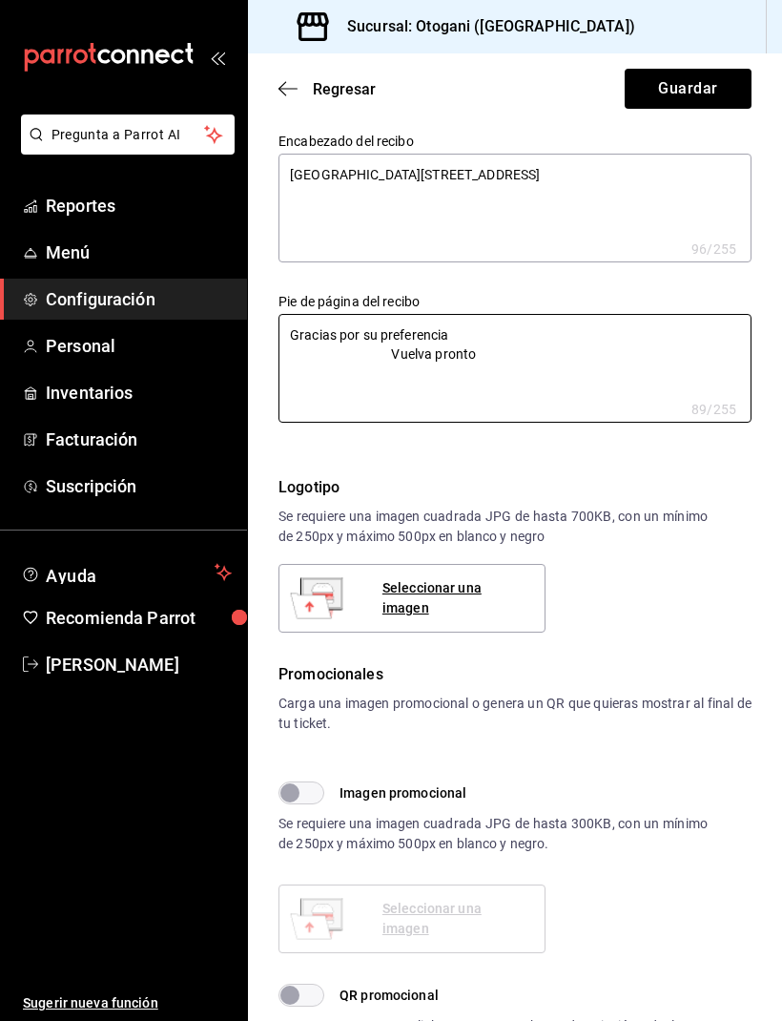
type textarea "x"
type textarea "Gracias por su preferencia Vuelva pronto"
type textarea "x"
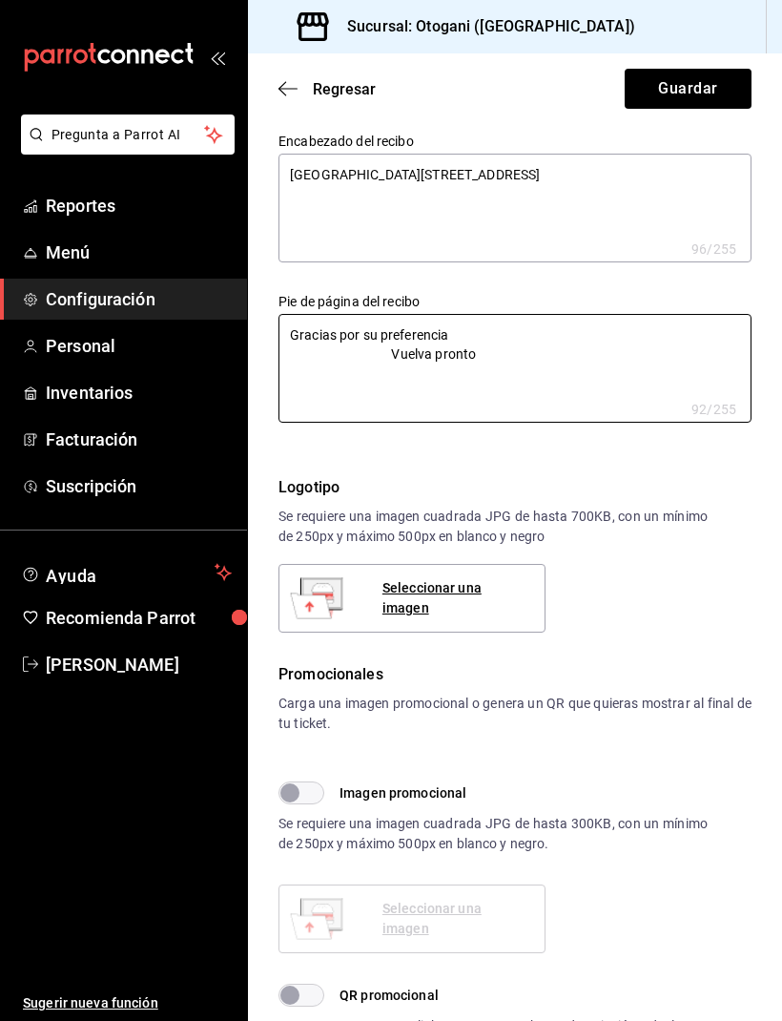
type textarea "x"
type textarea "Gracias por su preferencia Vuelva pronto"
type textarea "x"
type textarea "Gracias por su preferencia Vuelva pronto"
type textarea "x"
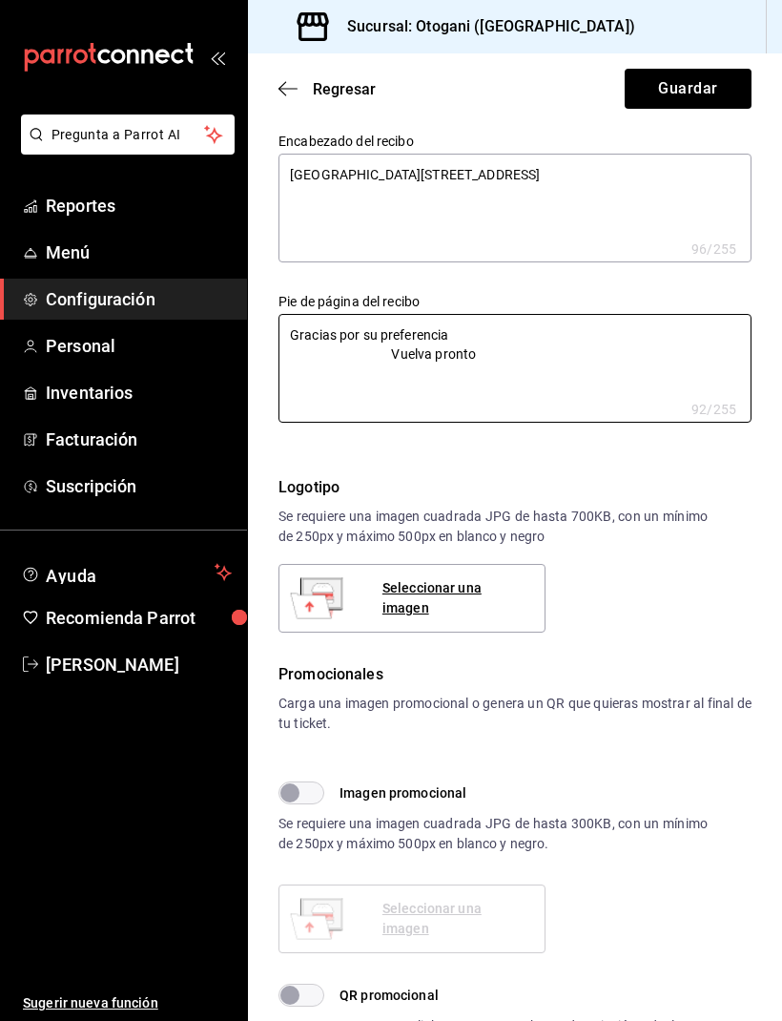
type textarea "x"
type textarea "Gracias por su preferencia Vuelva pronto"
type textarea "x"
type textarea "Gracias por su preferencia Vuelva pronto"
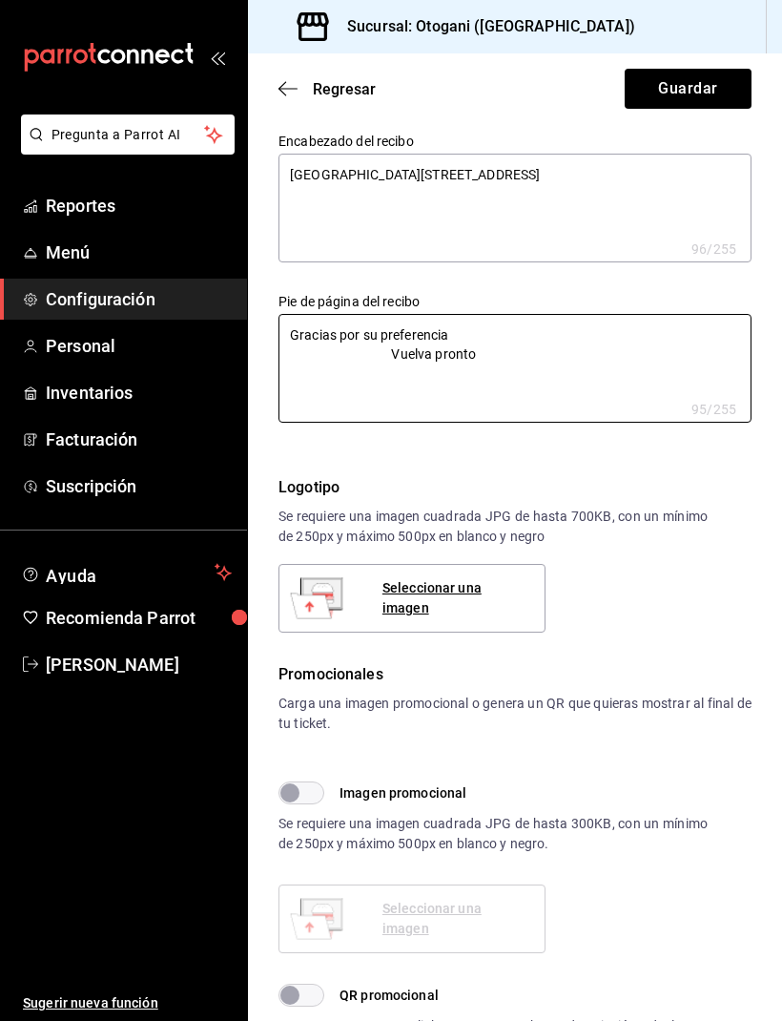
type textarea "x"
type textarea "Gracias por su preferencia Vuelva pronto"
type textarea "x"
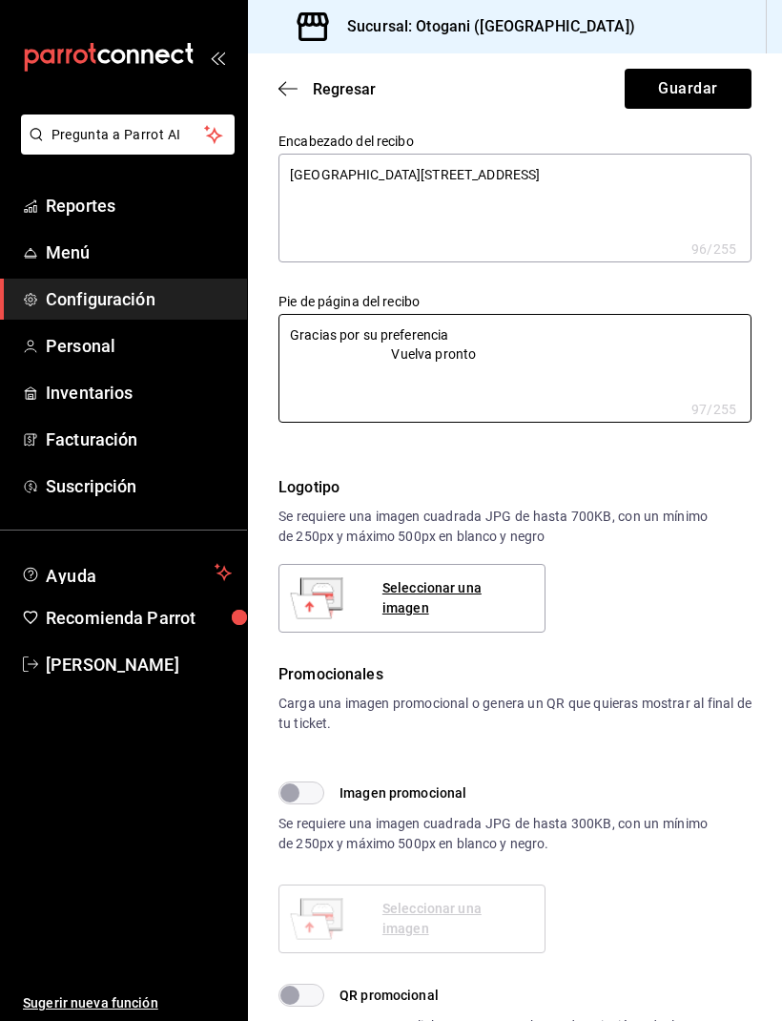
type textarea "Gracias por su preferencia Vuelva pronto"
type textarea "x"
type textarea "Gracias por su preferencia Vuelva pronto"
type textarea "x"
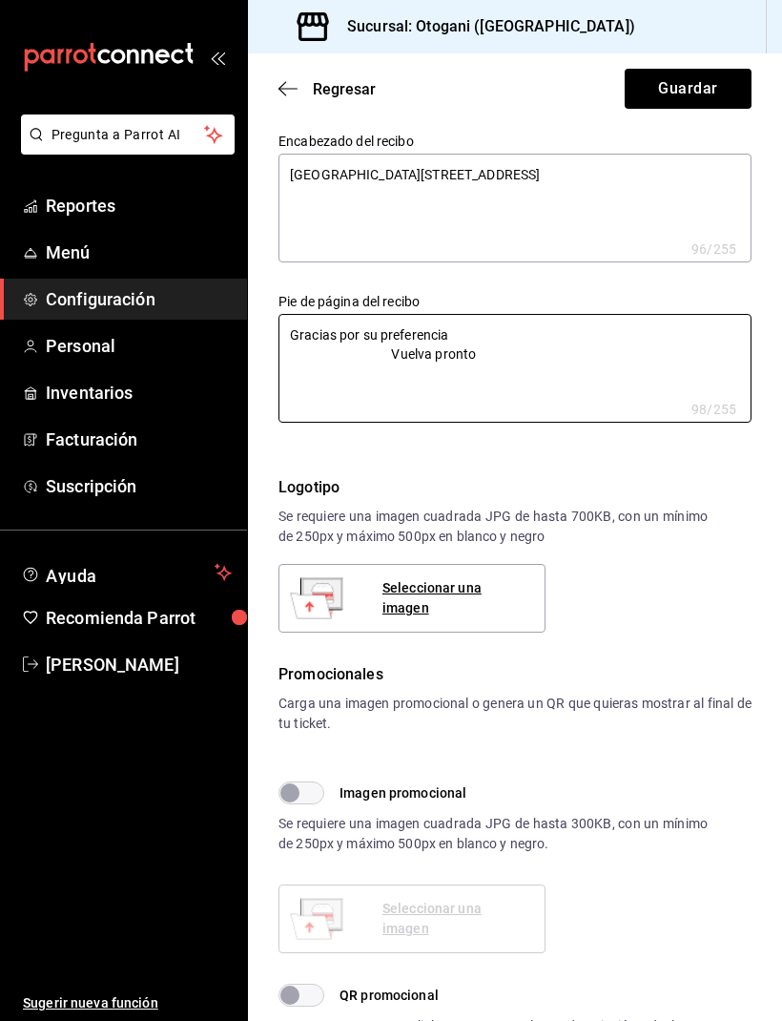
type textarea "x"
type textarea "Gracias por su preferencia Vuelva pronto"
type textarea "x"
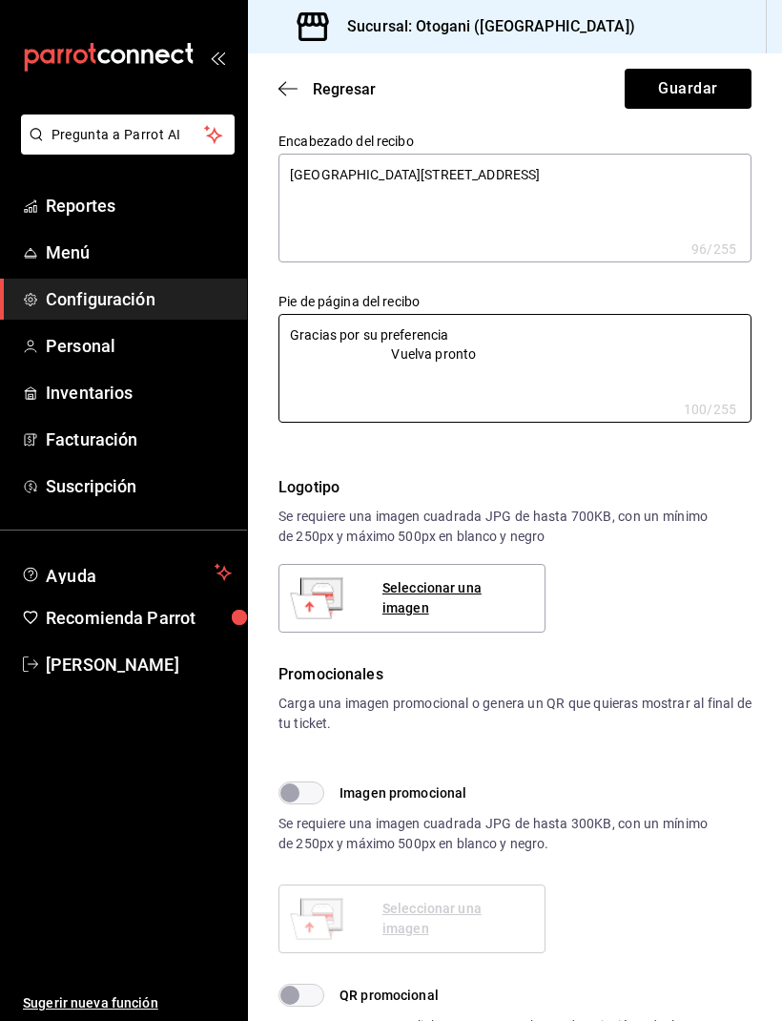
type textarea "Gracias por su preferencia Vuelva pronto"
type textarea "x"
type textarea "Gracias por su preferencia Vuelva pronto"
click at [693, 82] on button "Guardar" at bounding box center [688, 89] width 127 height 40
type textarea "x"
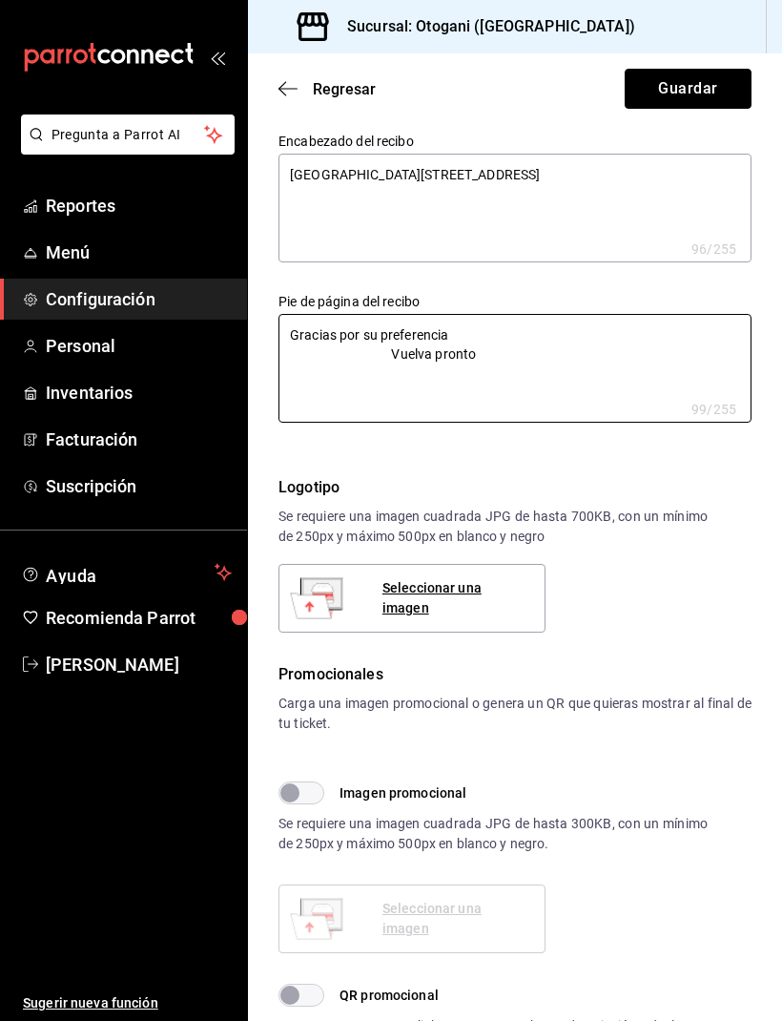
type textarea "x"
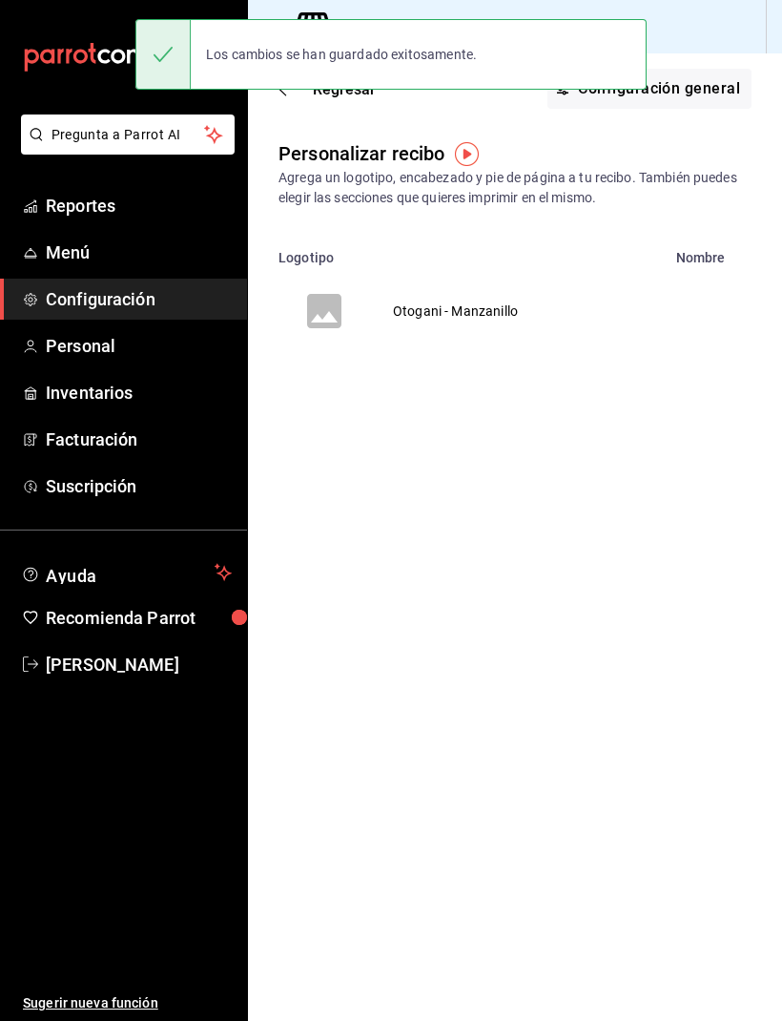
click at [466, 305] on td "Otogani - Manzanillo" at bounding box center [455, 311] width 171 height 92
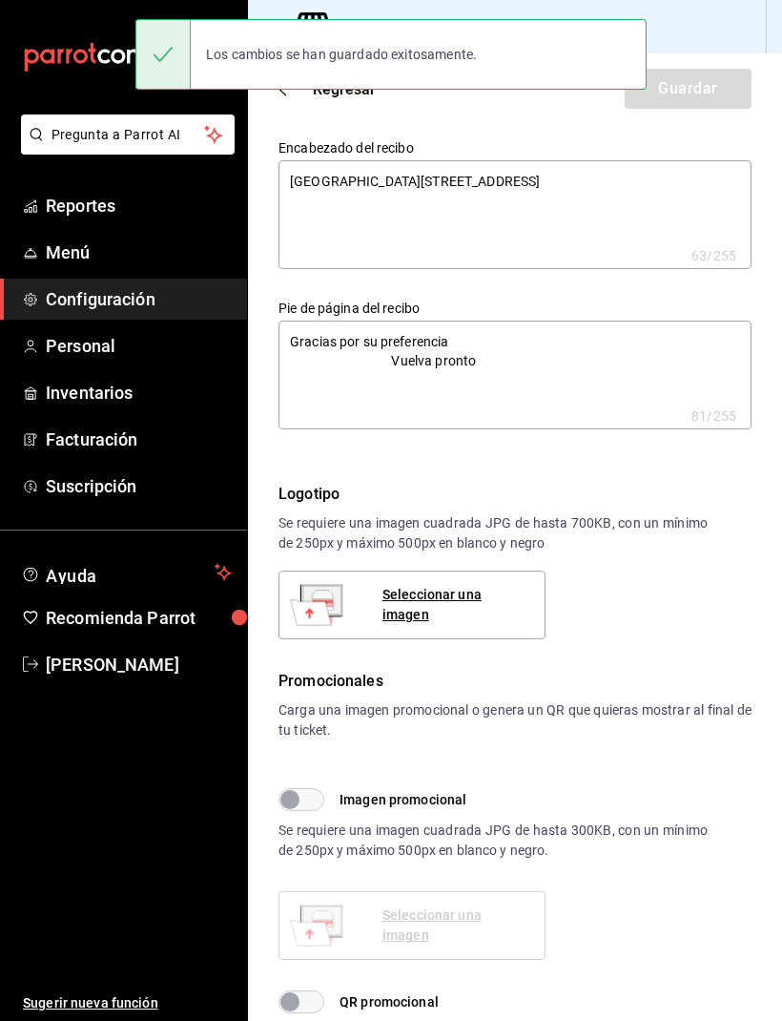
type textarea "x"
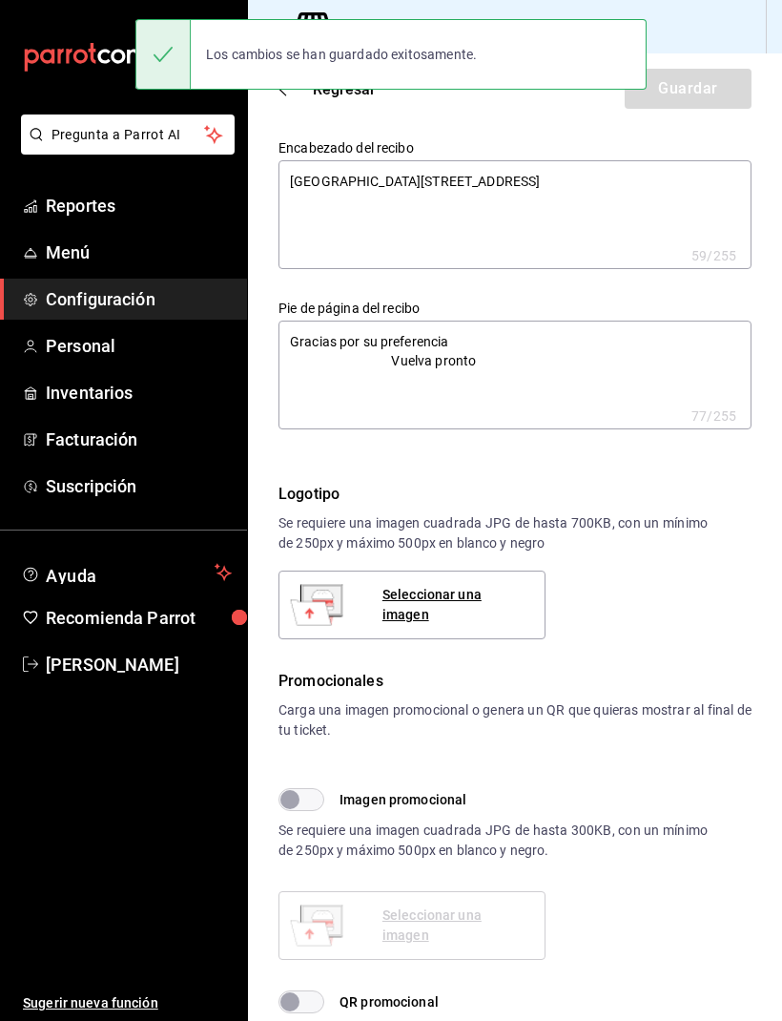
type textarea "x"
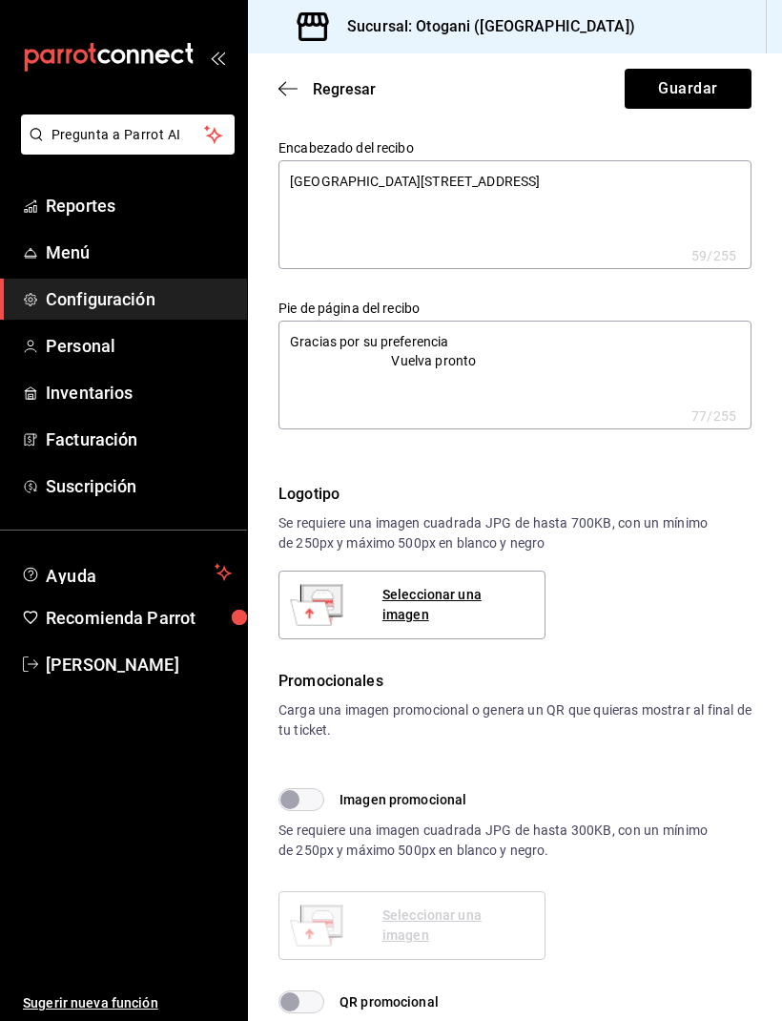
click at [288, 167] on textarea "CLEMSA Plaza coral 2168 Local 19" at bounding box center [515, 214] width 473 height 109
type textarea "x"
type textarea ".CLEMSA Plaza coral 2168 Local 19"
click at [488, 162] on textarea "………………………………….CLEMSA Plaza coral 2168 Local 19" at bounding box center [515, 214] width 473 height 109
click at [478, 173] on textarea "………………………………….CLEMSA Plaza coral 2168 Local 19" at bounding box center [515, 214] width 473 height 109
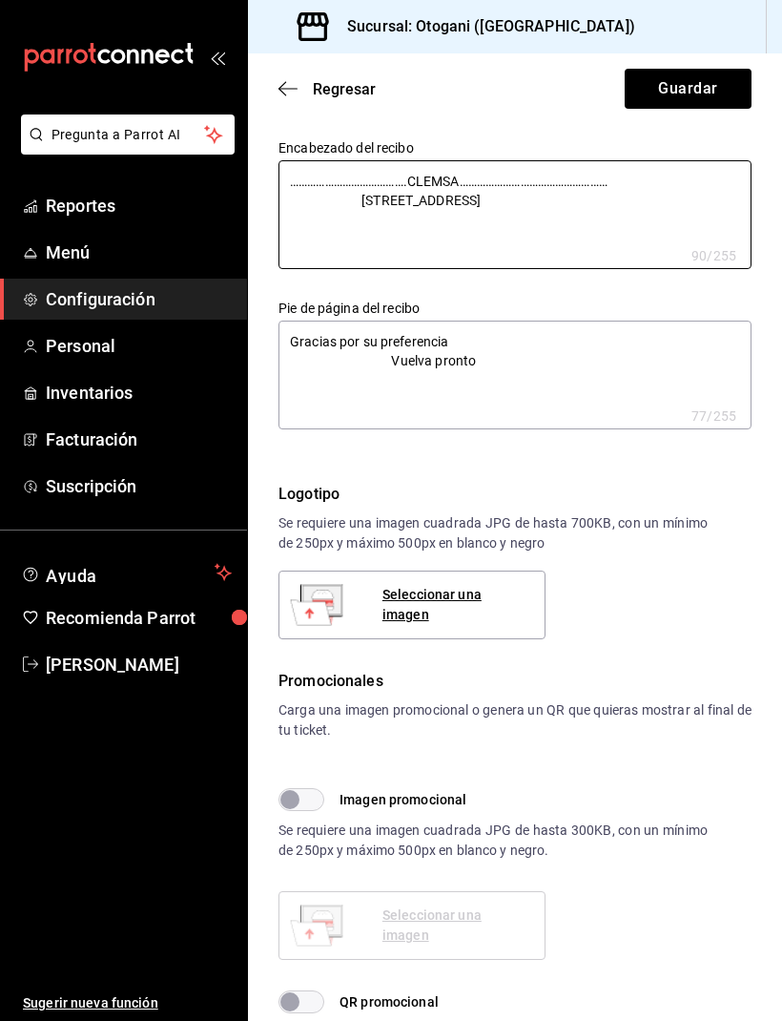
click at [372, 186] on textarea "………………………………….CLEMSA…………………………………………… Plaza coral 2168 Local 19" at bounding box center [515, 214] width 473 height 109
click at [705, 86] on button "Guardar" at bounding box center [688, 89] width 127 height 40
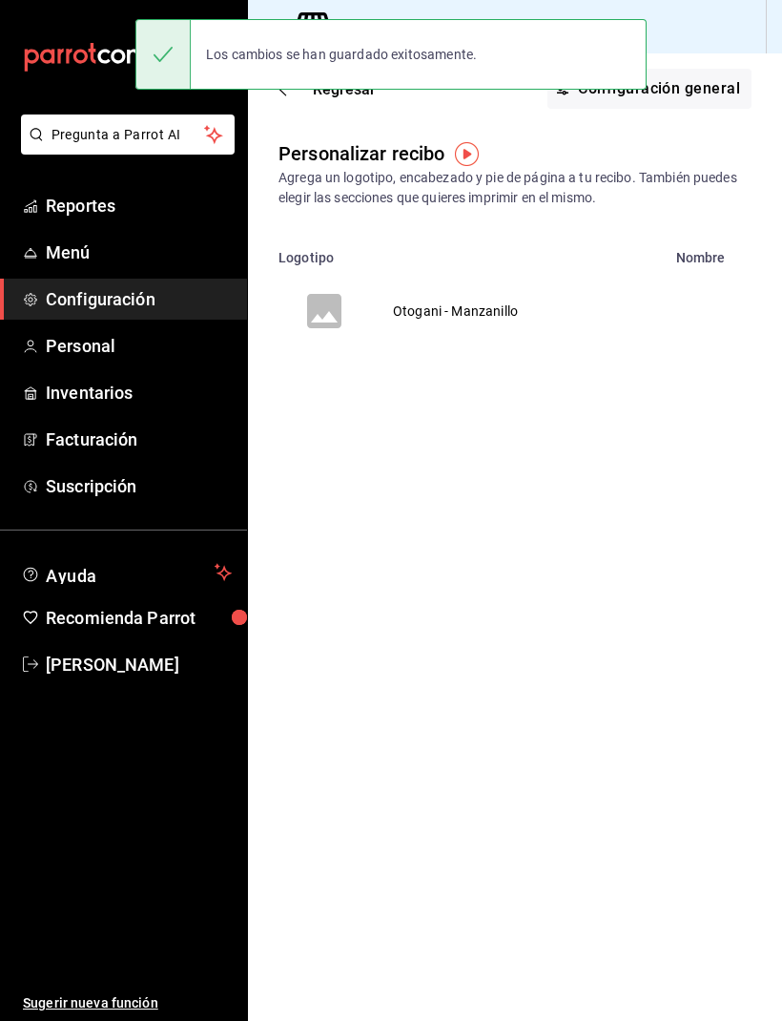
click at [447, 308] on td "Otogani - Manzanillo" at bounding box center [455, 311] width 171 height 92
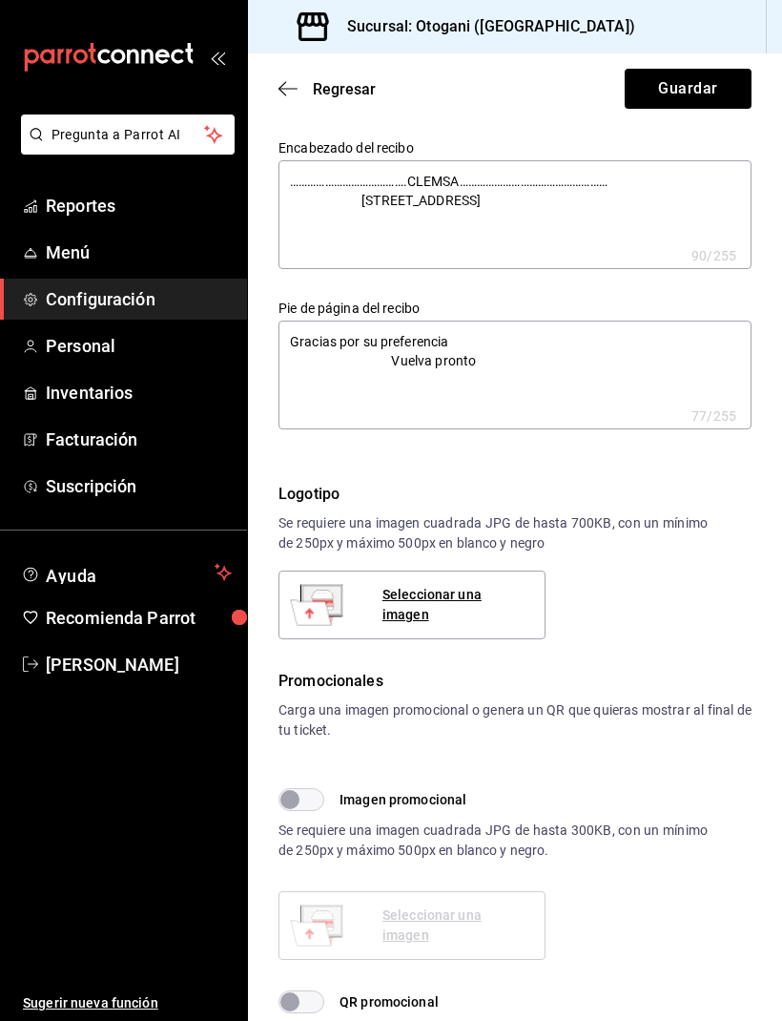
click at [293, 334] on textarea "Gracias por su preferencia Vuelva pronto" at bounding box center [515, 375] width 473 height 109
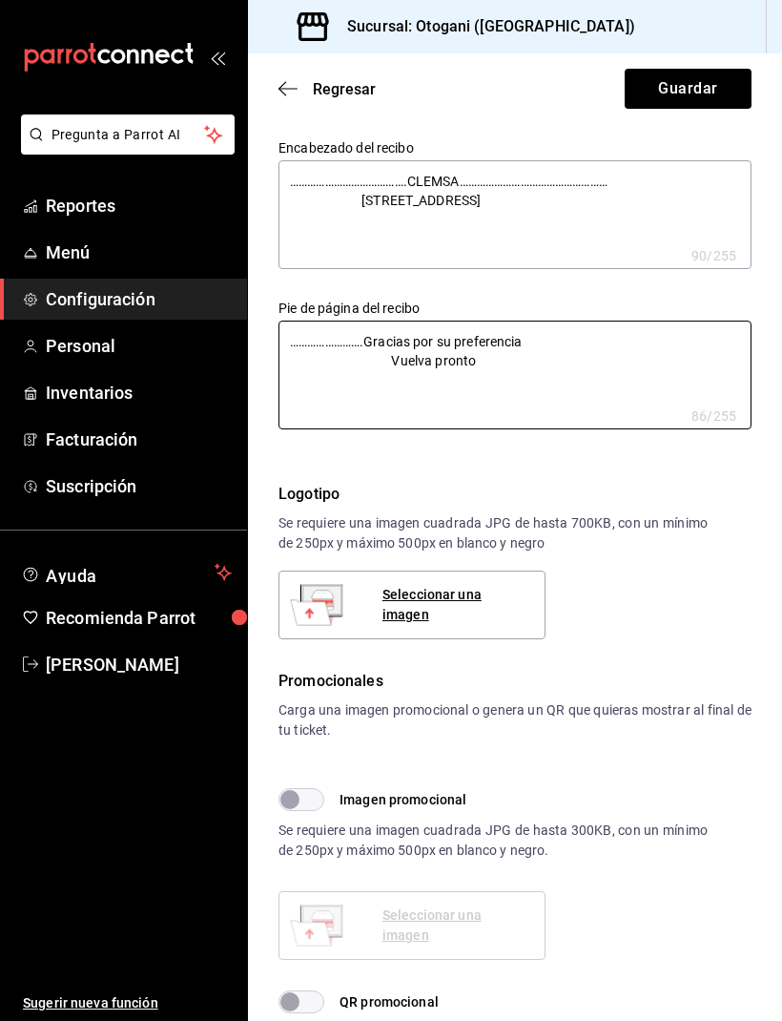
click at [552, 332] on textarea "…………………….Gracias por su preferencia Vuelva pronto" at bounding box center [515, 375] width 473 height 109
click at [689, 89] on button "Guardar" at bounding box center [688, 89] width 127 height 40
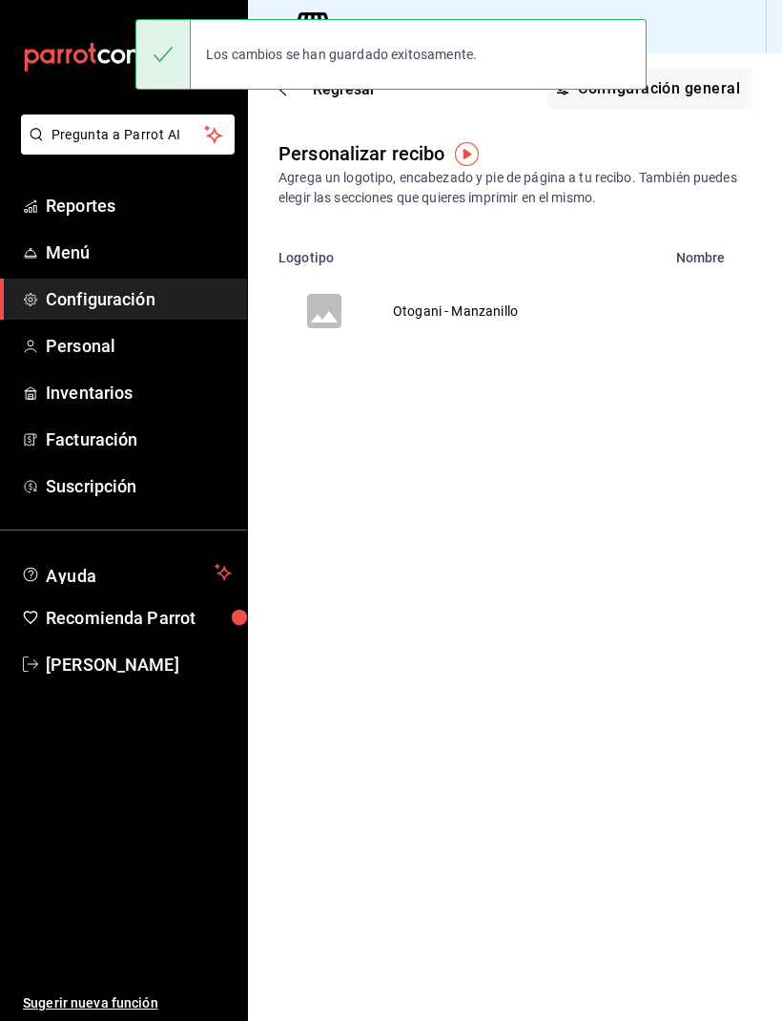
click at [479, 318] on td "Otogani - Manzanillo" at bounding box center [455, 311] width 171 height 92
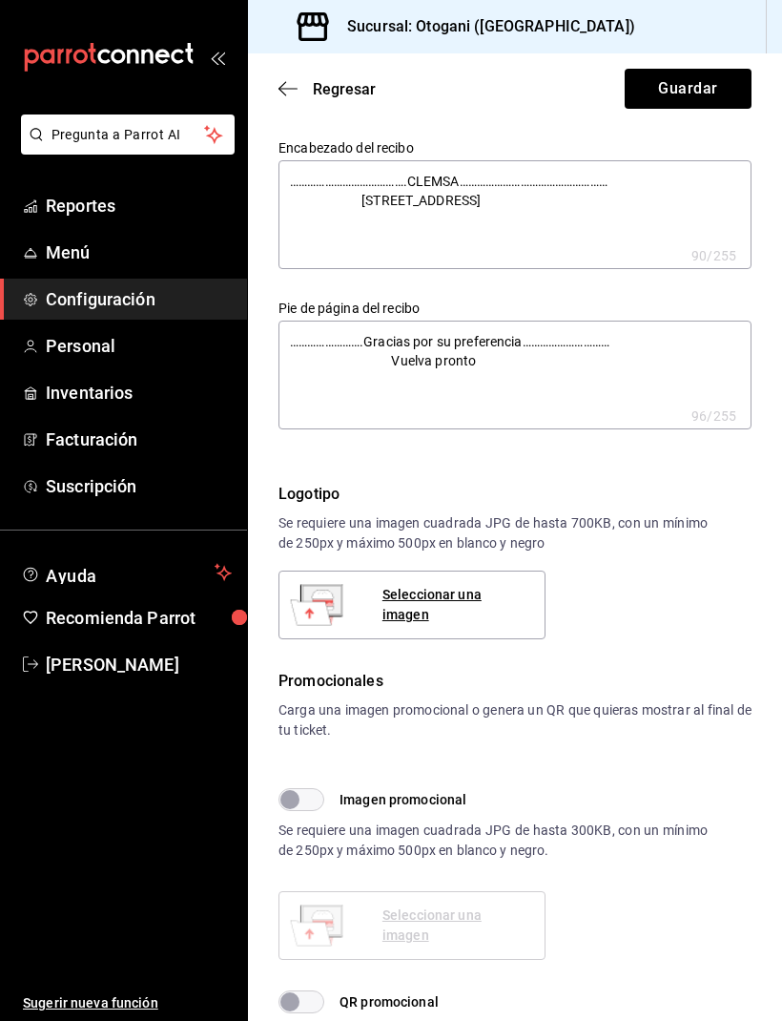
click at [458, 606] on div "Seleccionar una imagen" at bounding box center [456, 605] width 147 height 40
click at [682, 84] on button "Guardar" at bounding box center [688, 89] width 127 height 40
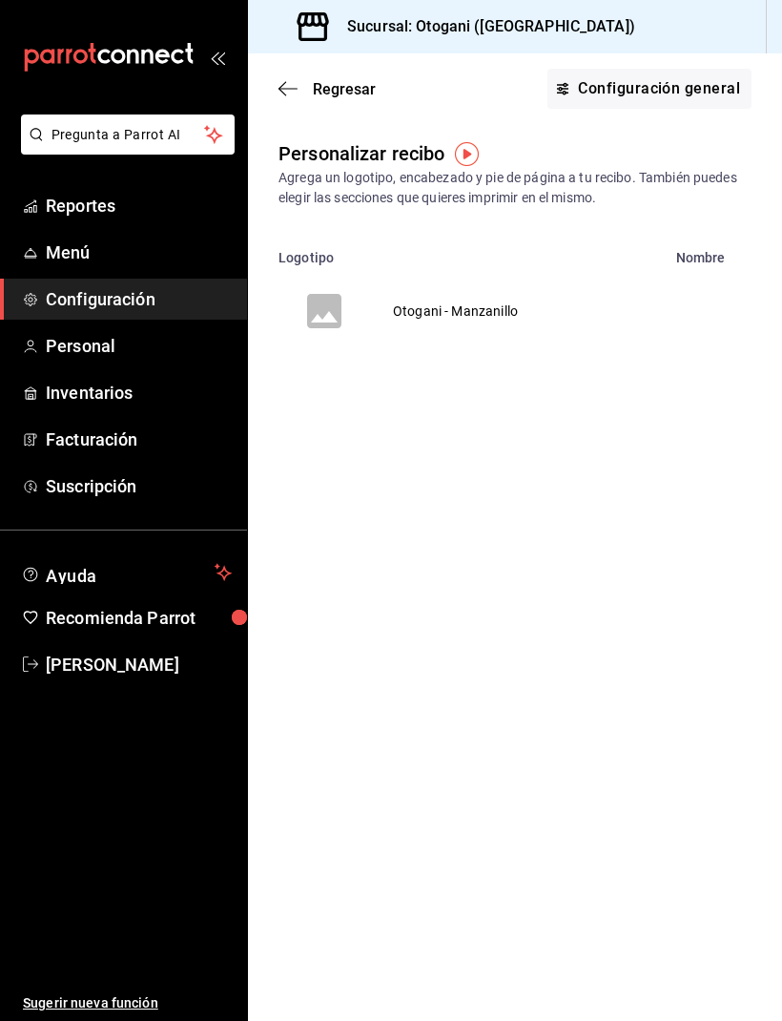
click at [465, 312] on td "Otogani - Manzanillo" at bounding box center [455, 311] width 171 height 92
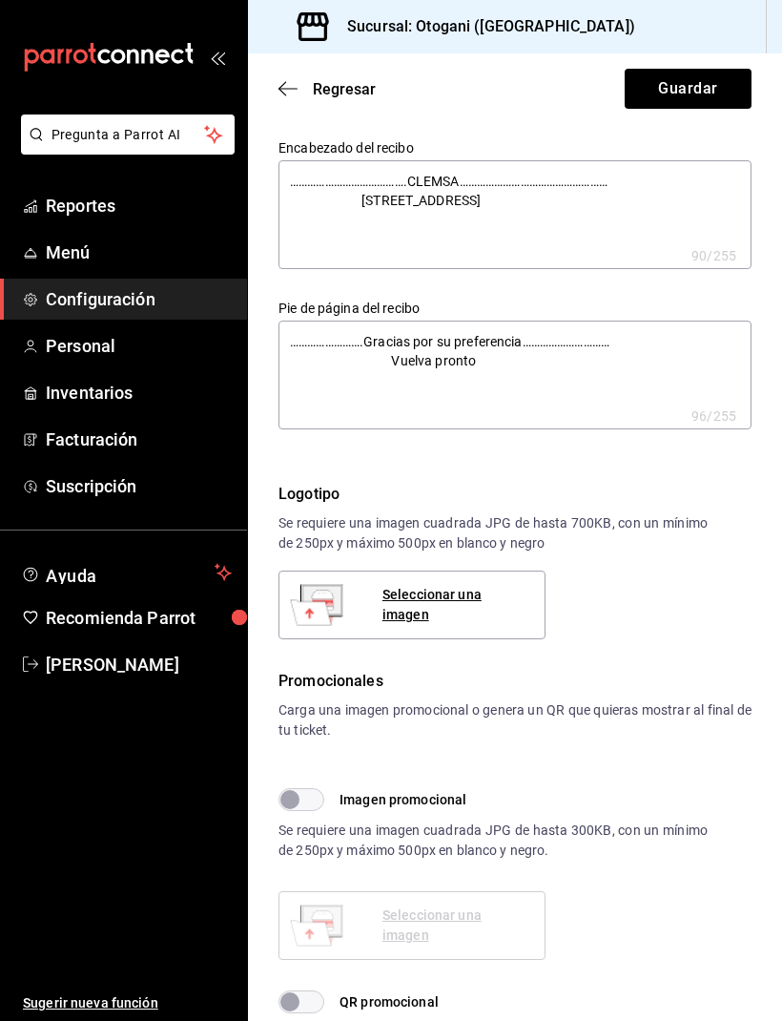
click at [404, 355] on textarea "…………………….Gracias por su preferencia………………………… Vuelva pronto" at bounding box center [515, 375] width 473 height 109
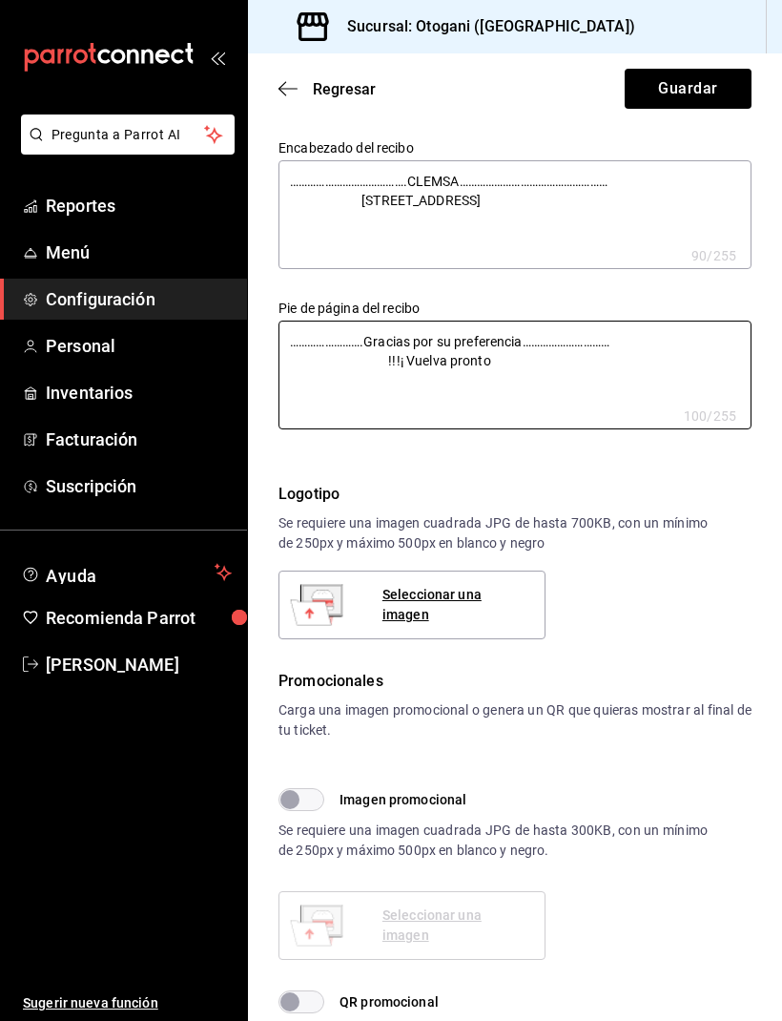
click at [413, 356] on textarea "…………………….Gracias por su preferencia………………………… !!!¡ Vuelva pronto" at bounding box center [515, 375] width 473 height 109
click at [420, 344] on textarea "…………………….Gracias por su preferencia………………………… ¡ Vuelva pronto" at bounding box center [515, 375] width 473 height 109
click at [410, 362] on textarea "…………………….Gracias por su preferencia………………………… ¡ Vuelva pronto" at bounding box center [515, 375] width 473 height 109
click at [508, 352] on textarea "…………………….Gracias por su preferencia………………………… ¡ Vuelva pronto" at bounding box center [515, 375] width 473 height 109
click at [399, 351] on textarea "…………………….Gracias por su preferencia………………………… ¡ Vuelva pronto !" at bounding box center [515, 375] width 473 height 109
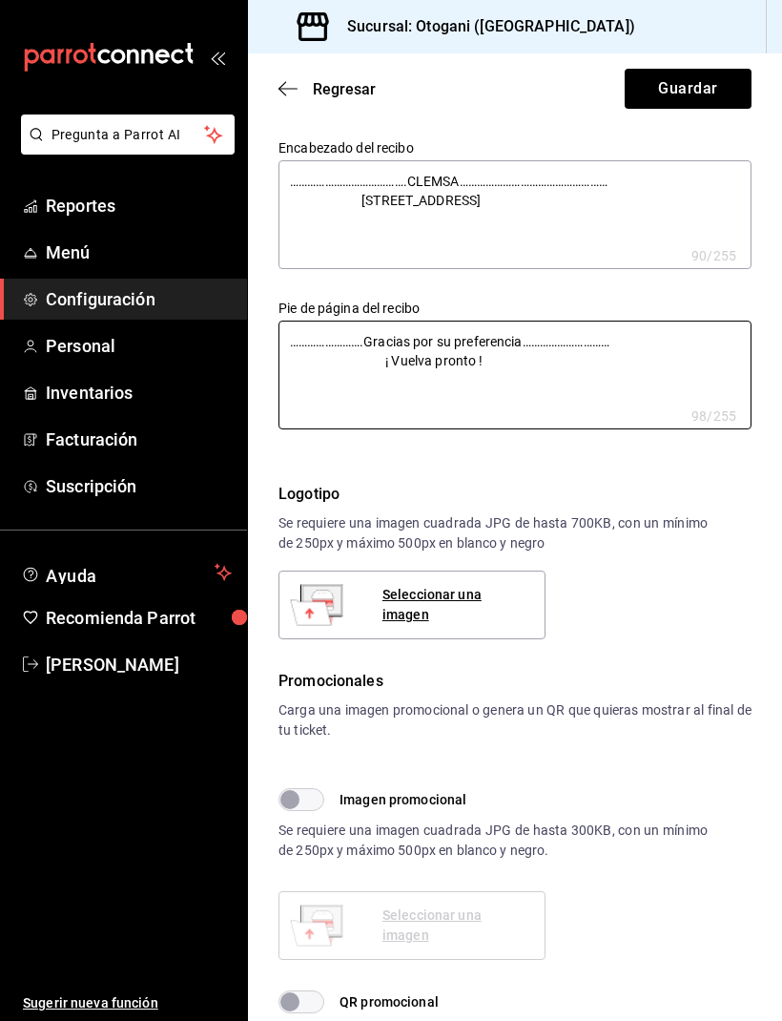
click at [705, 79] on button "Guardar" at bounding box center [688, 89] width 127 height 40
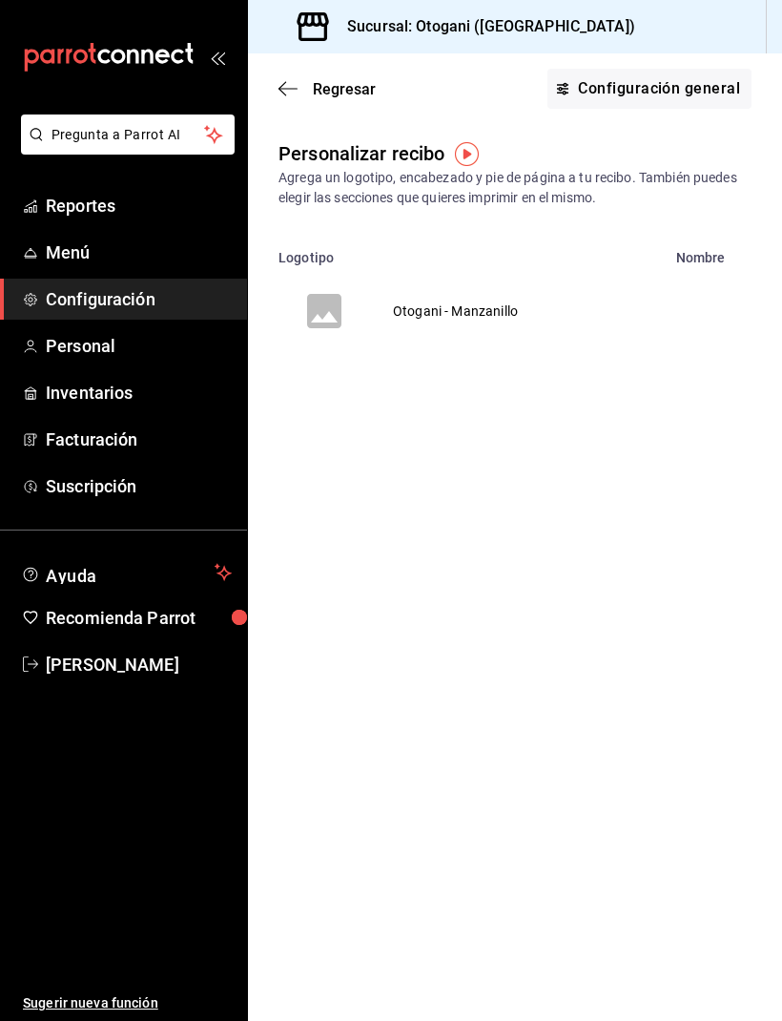
click at [512, 310] on td "Otogani - Manzanillo" at bounding box center [455, 311] width 171 height 92
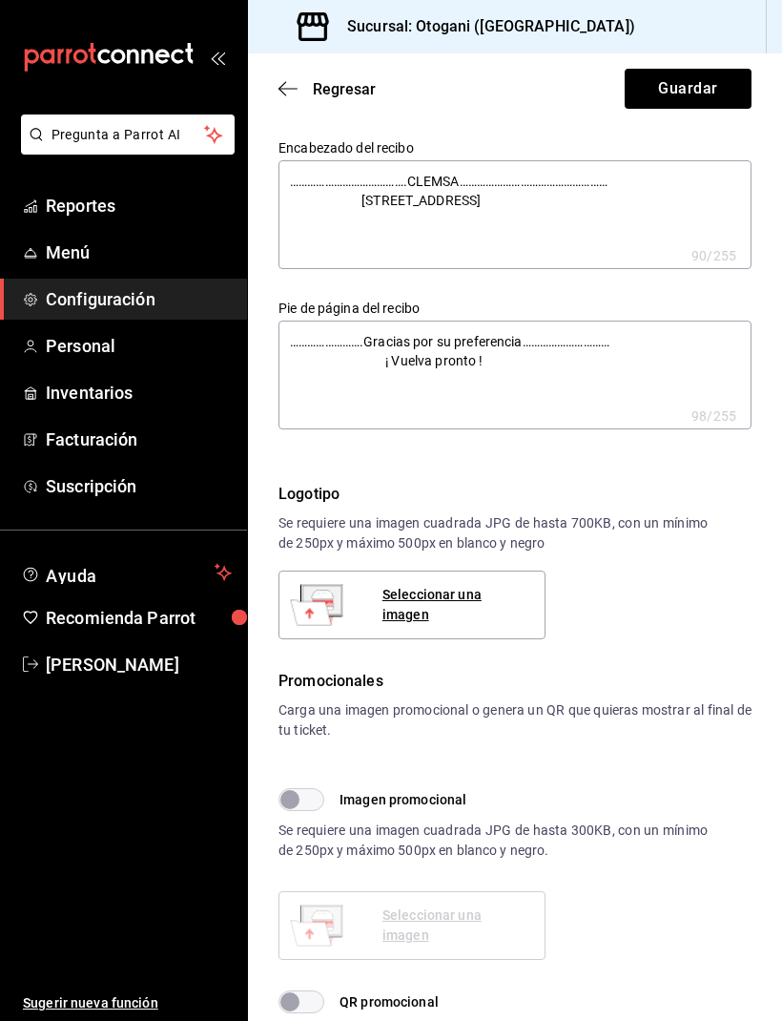
click at [395, 355] on textarea "…………………….Gracias por su preferencia………………………… ¡ Vuelva pronto !" at bounding box center [515, 375] width 473 height 109
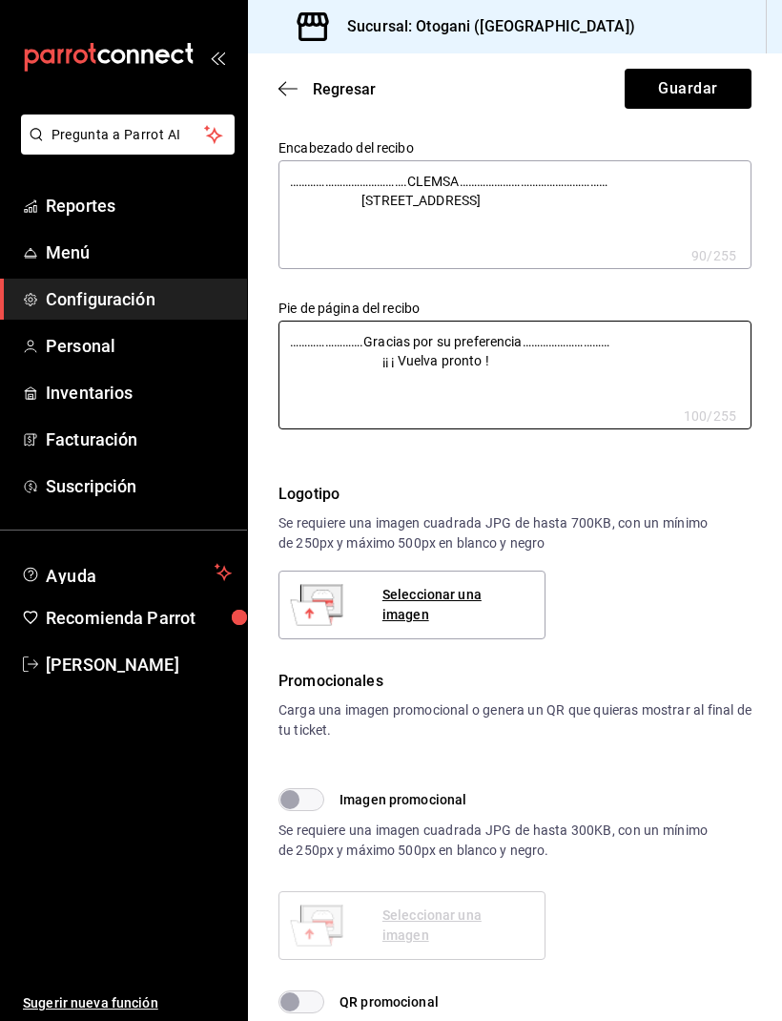
click at [412, 361] on textarea "…………………….Gracias por su preferencia………………………… ¡¡ ¡ Vuelva pronto !" at bounding box center [515, 375] width 473 height 109
click at [410, 354] on textarea "…………………….Gracias por su preferencia………………………… ¡¡ ¡ Vuelva pronto !" at bounding box center [515, 375] width 473 height 109
click at [510, 359] on textarea "…………………….Gracias por su preferencia………………………… ¡¡¡ Vuelva pronto !" at bounding box center [515, 375] width 473 height 109
click at [378, 352] on textarea "…………………….Gracias por su preferencia………………………… ¡¡¡ Vuelva pronto !!!" at bounding box center [515, 375] width 473 height 109
click at [683, 77] on button "Guardar" at bounding box center [688, 89] width 127 height 40
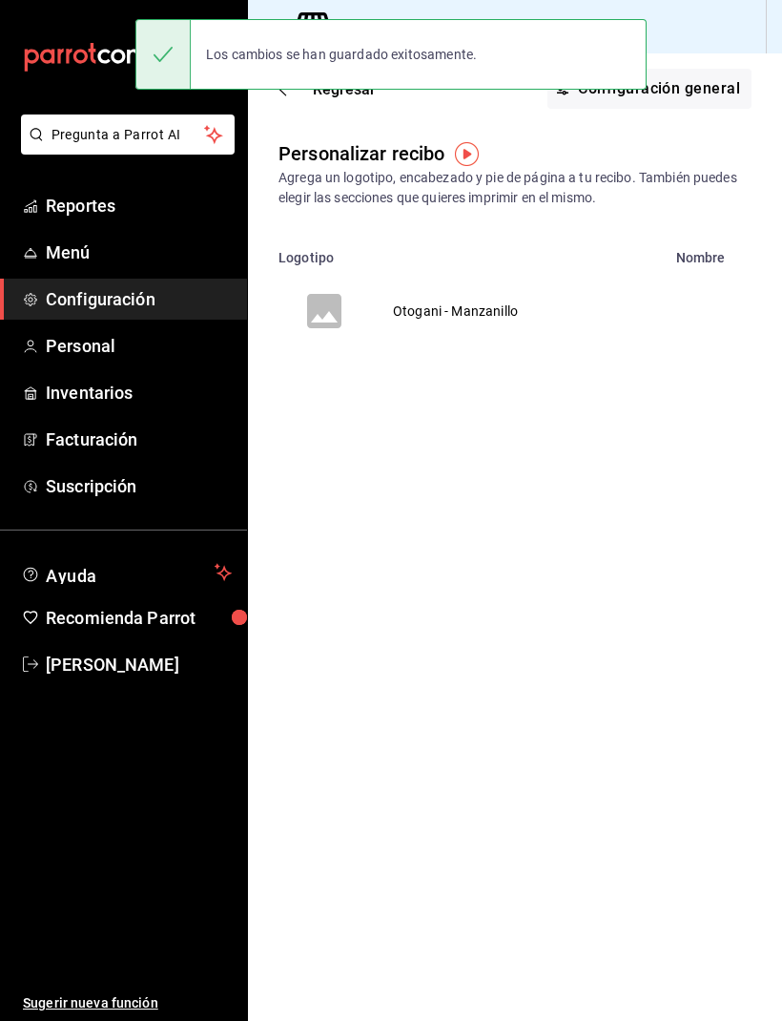
click at [450, 303] on td "Otogani - Manzanillo" at bounding box center [455, 311] width 171 height 92
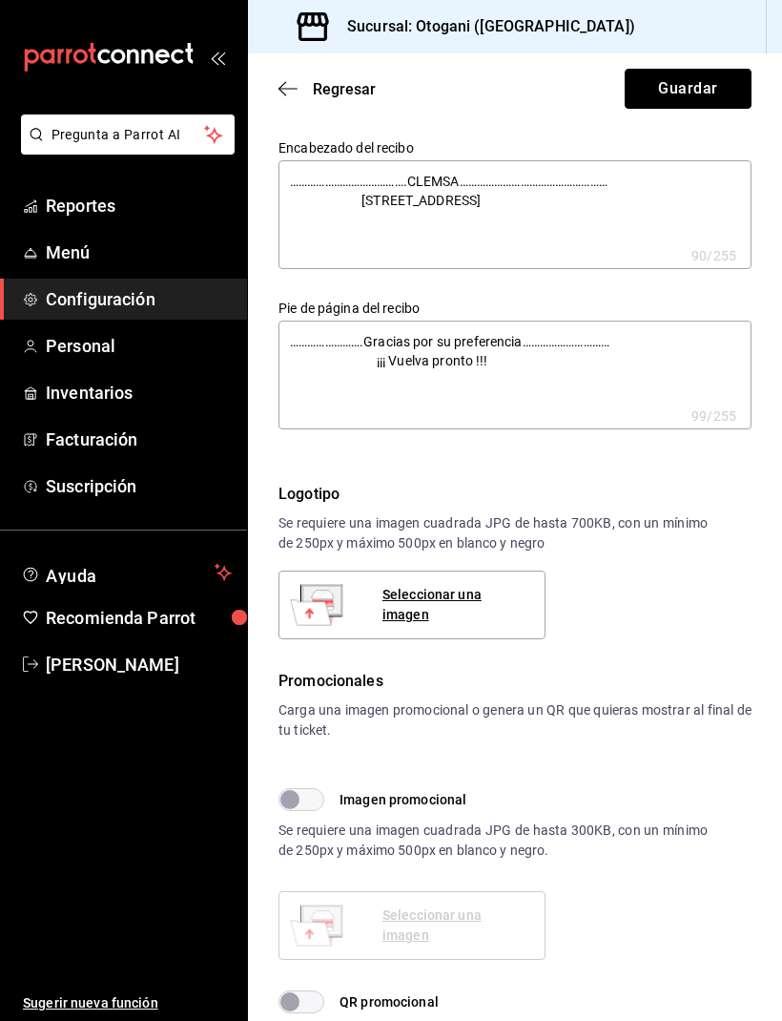
click at [685, 86] on button "Guardar" at bounding box center [688, 89] width 127 height 40
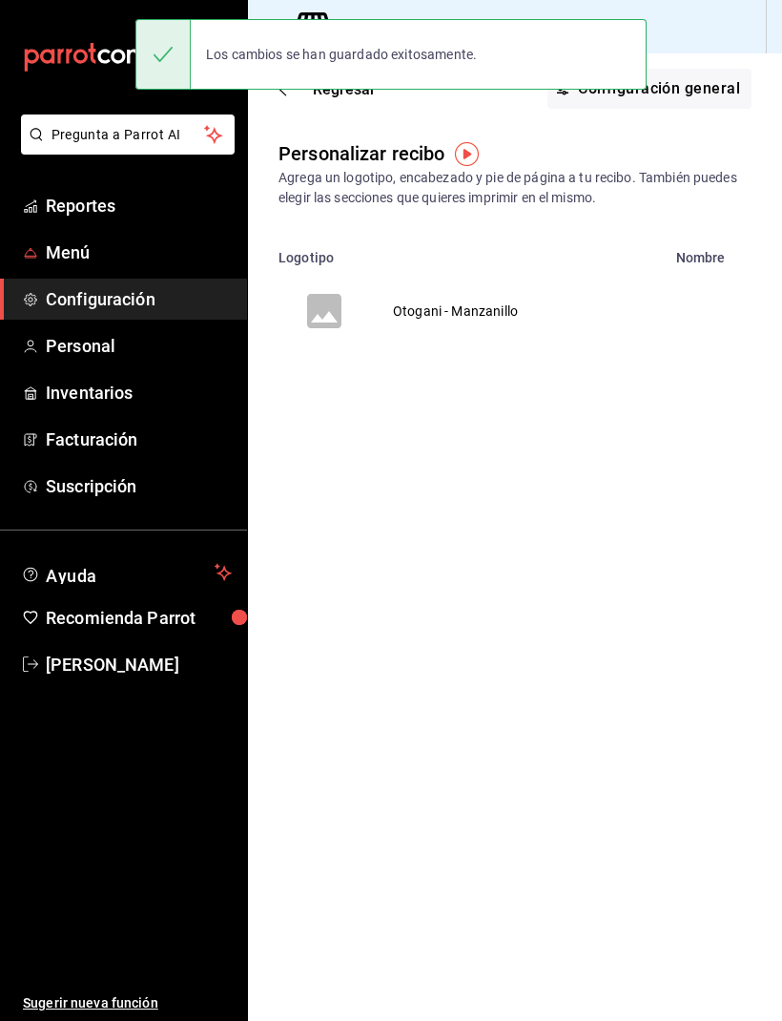
click at [100, 258] on span "Menú" at bounding box center [139, 252] width 186 height 26
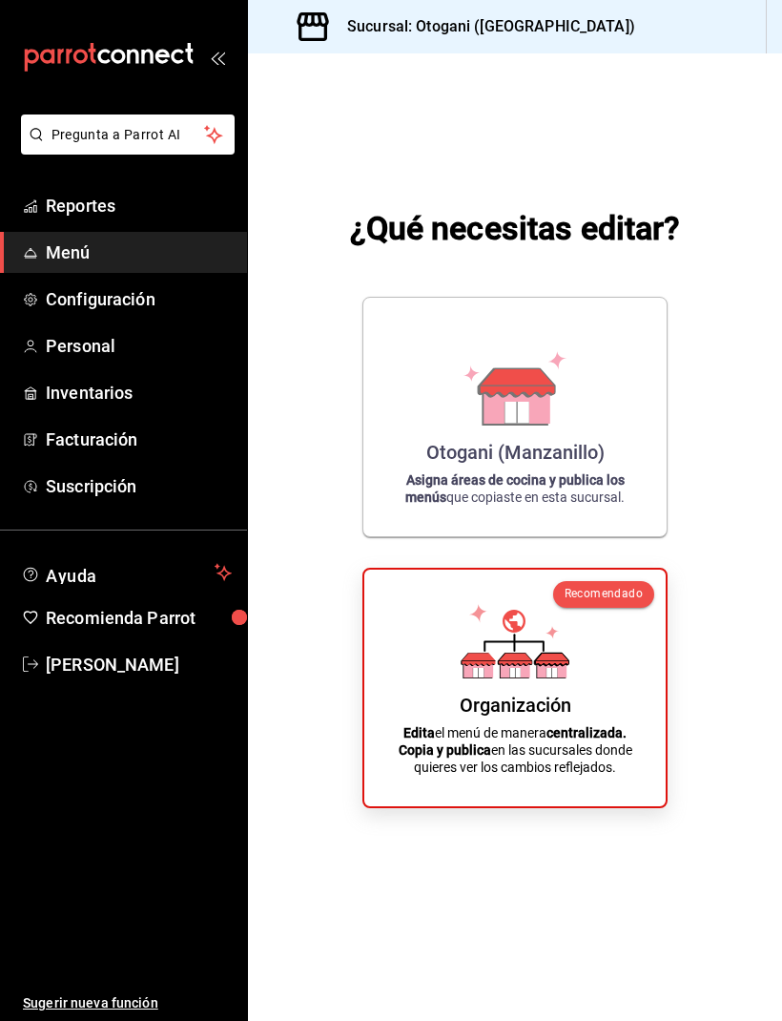
click at [78, 350] on span "Personal" at bounding box center [139, 346] width 186 height 26
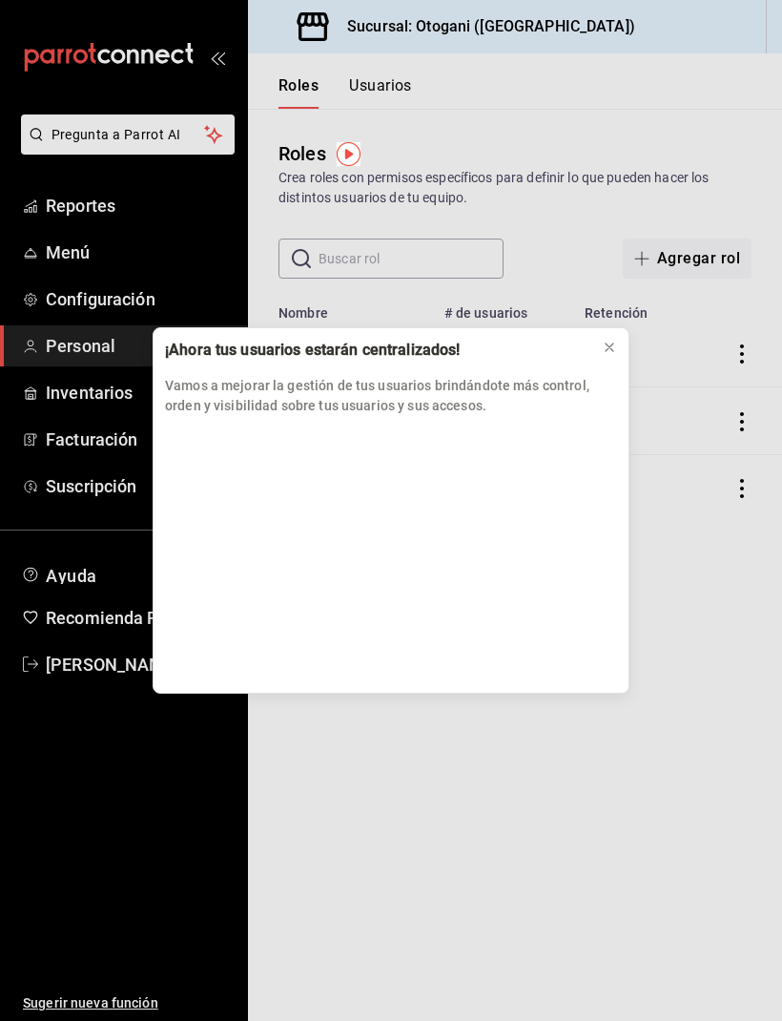
click at [619, 336] on button at bounding box center [609, 347] width 31 height 31
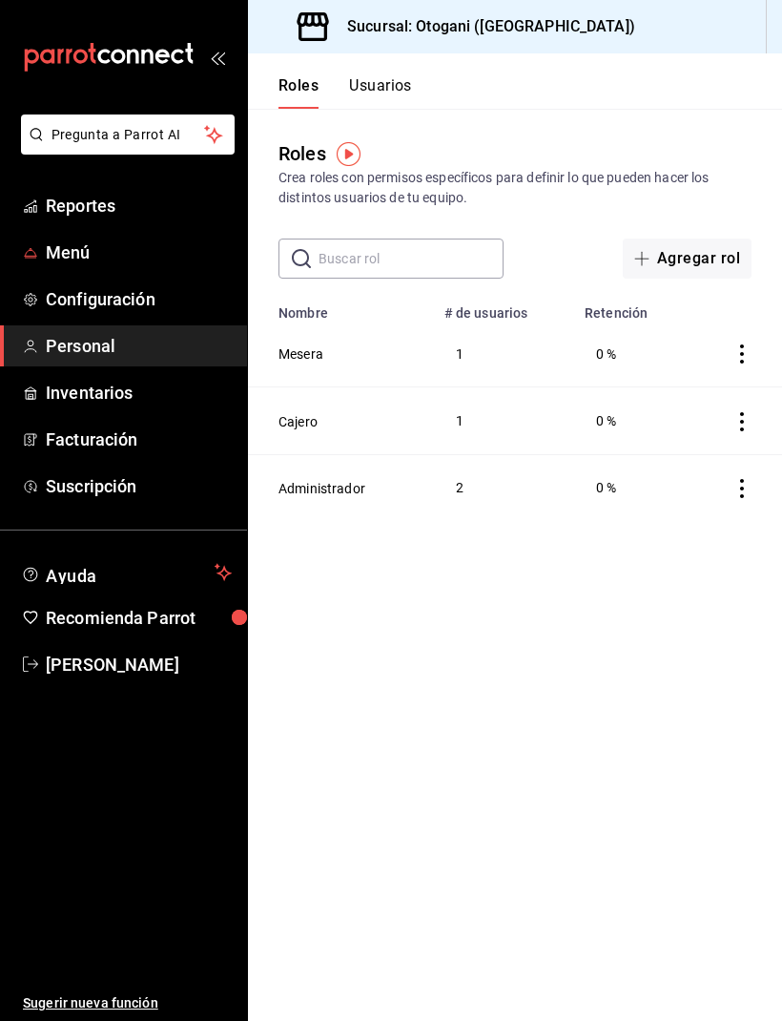
click at [93, 256] on span "Menú" at bounding box center [139, 252] width 186 height 26
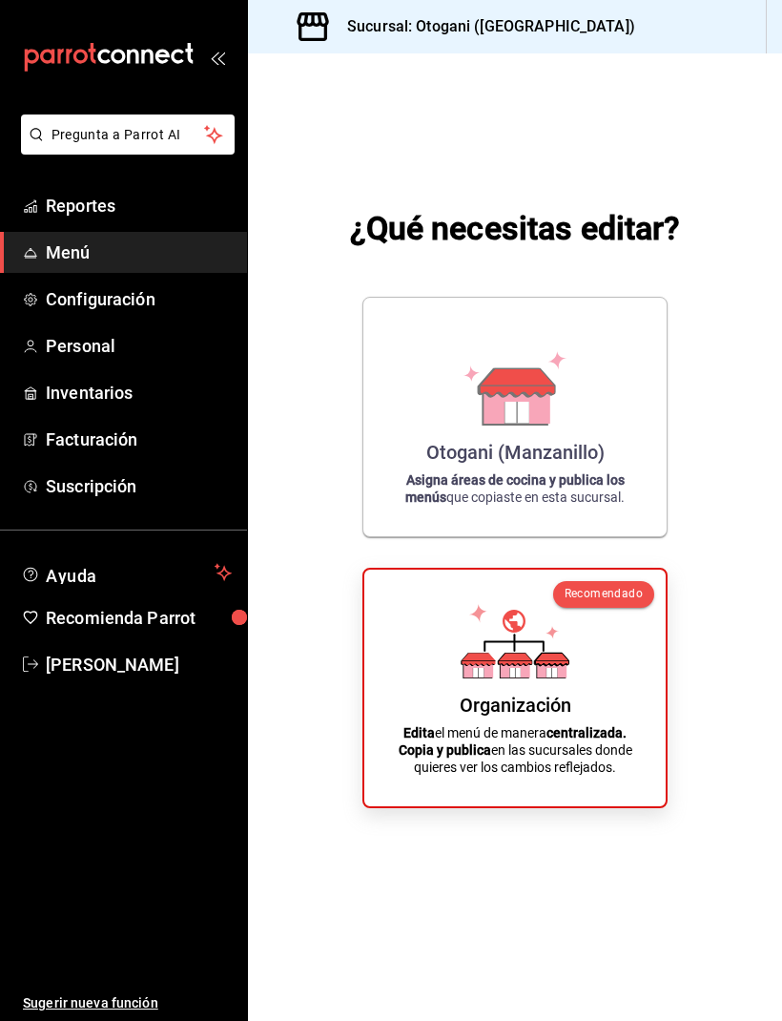
click at [125, 305] on span "Configuración" at bounding box center [139, 299] width 186 height 26
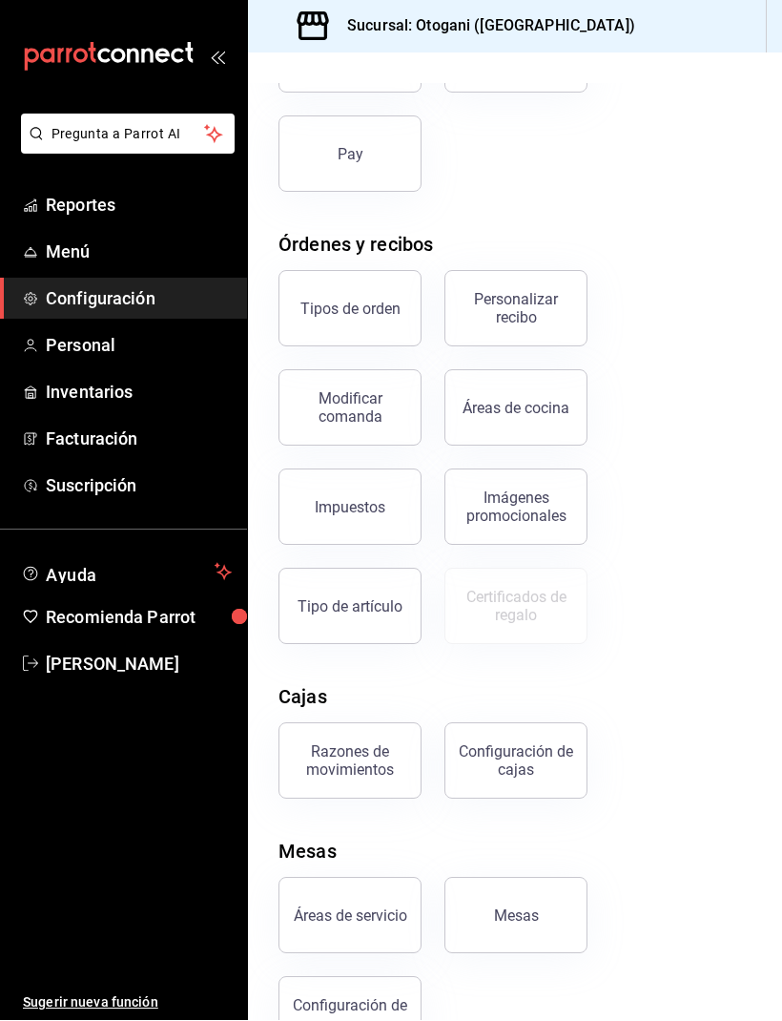
click at [125, 492] on span "Suscripción" at bounding box center [139, 486] width 186 height 26
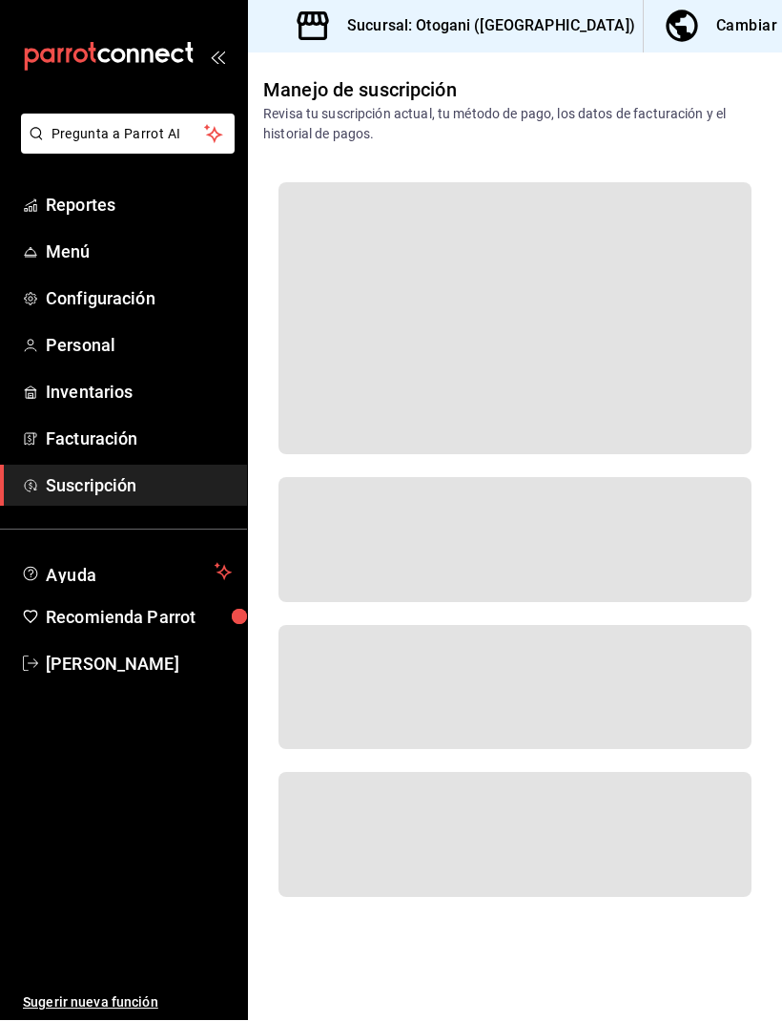
scroll to position [1, 0]
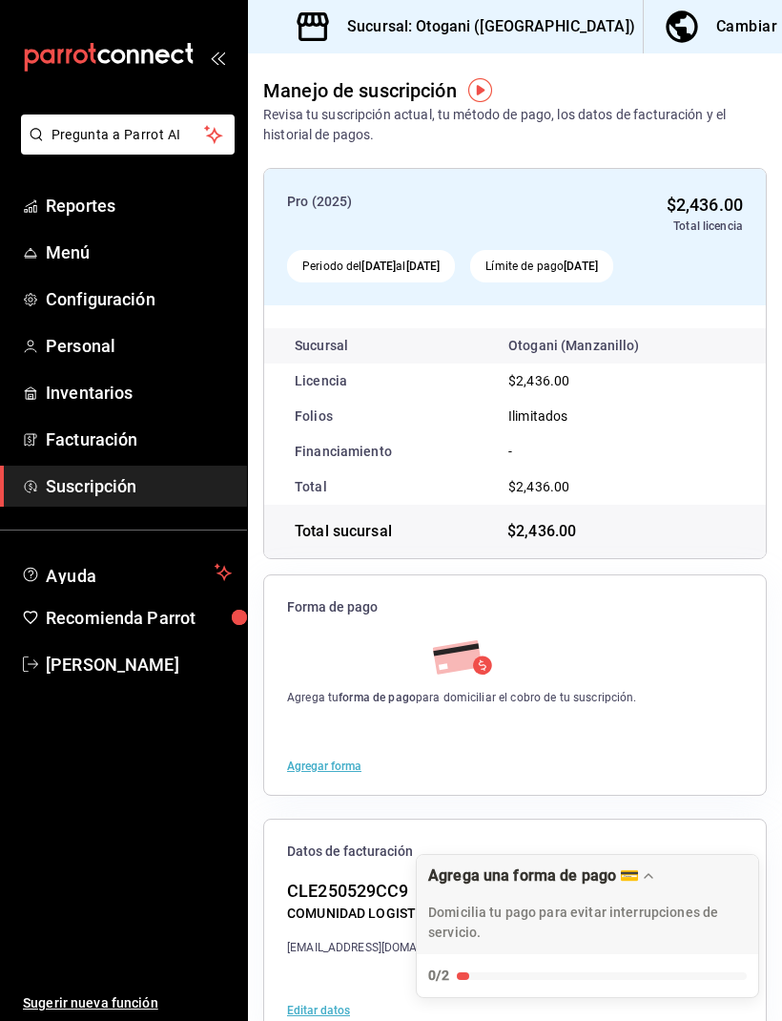
click at [739, 485] on div "Cell" at bounding box center [729, 487] width 44 height 15
click at [68, 201] on span "Reportes" at bounding box center [139, 206] width 186 height 26
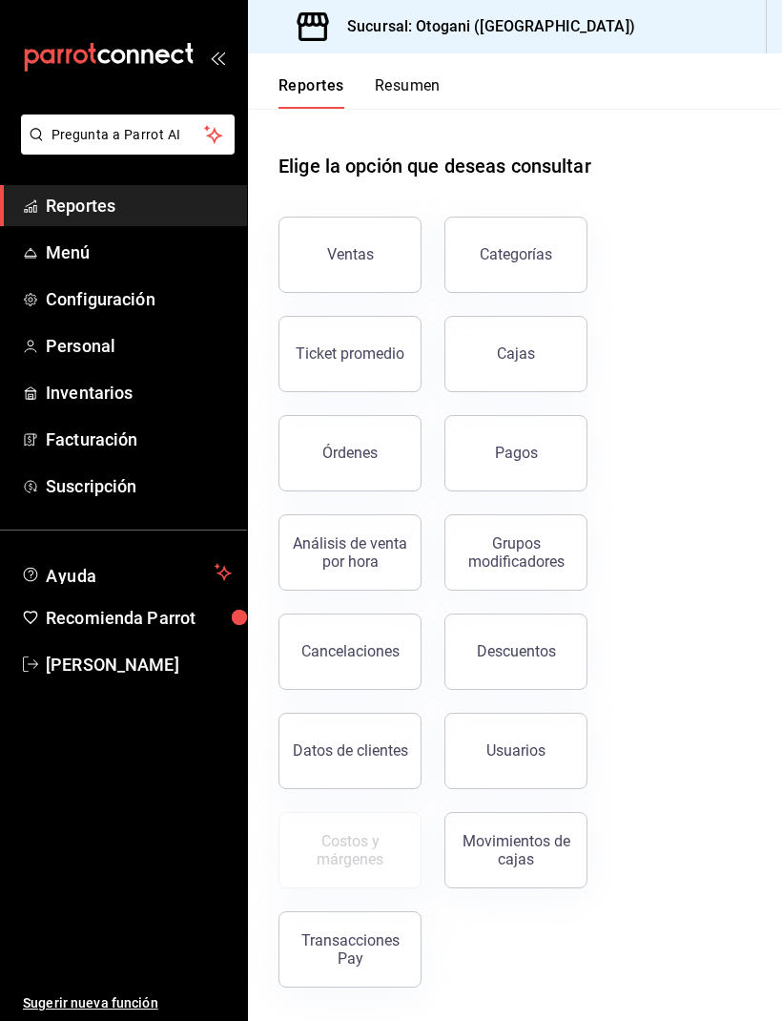
click at [322, 236] on button "Ventas" at bounding box center [350, 255] width 143 height 76
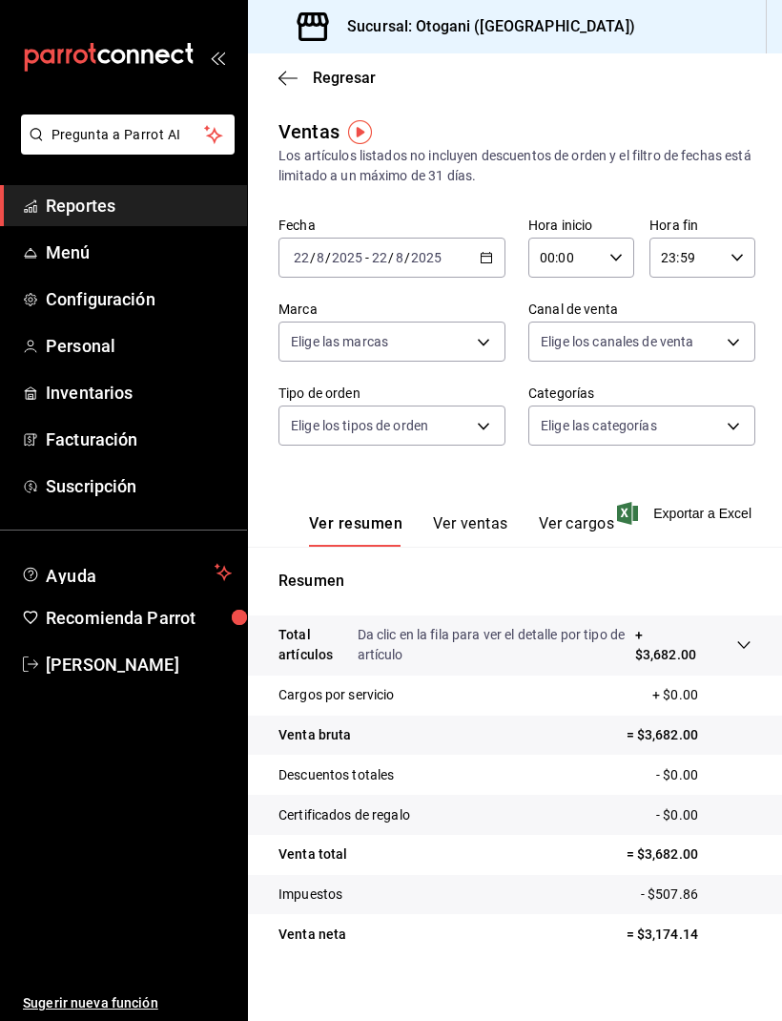
click at [83, 306] on span "Configuración" at bounding box center [139, 299] width 186 height 26
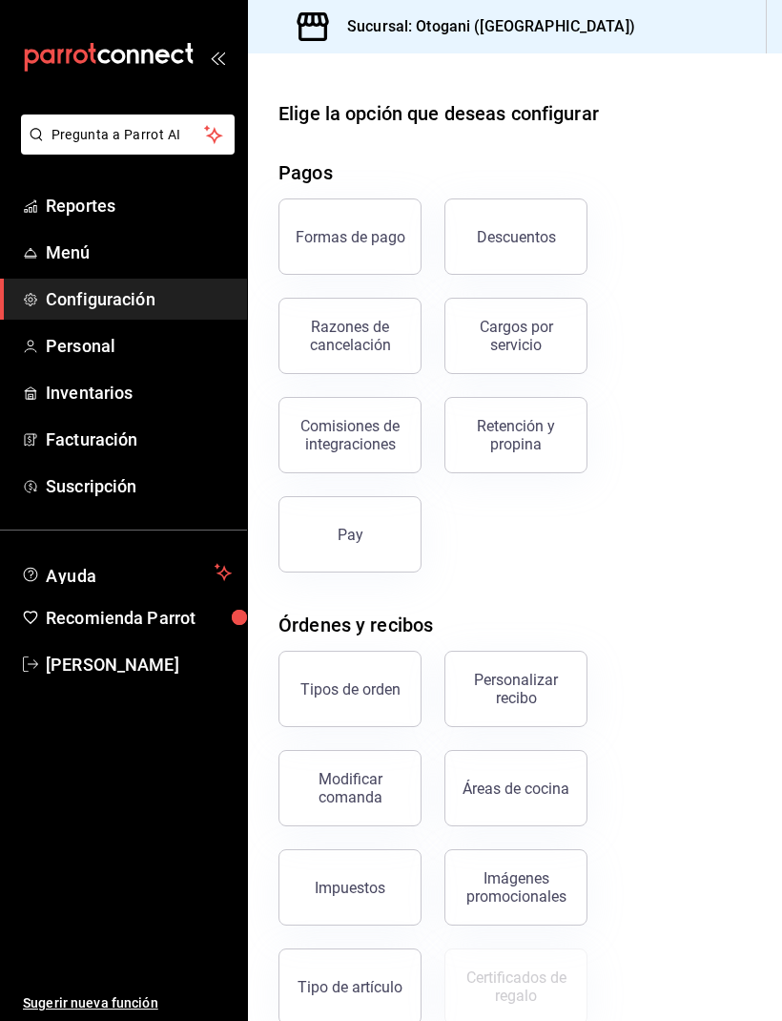
click at [63, 271] on link "Menú" at bounding box center [123, 252] width 247 height 41
